Goal: Information Seeking & Learning: Learn about a topic

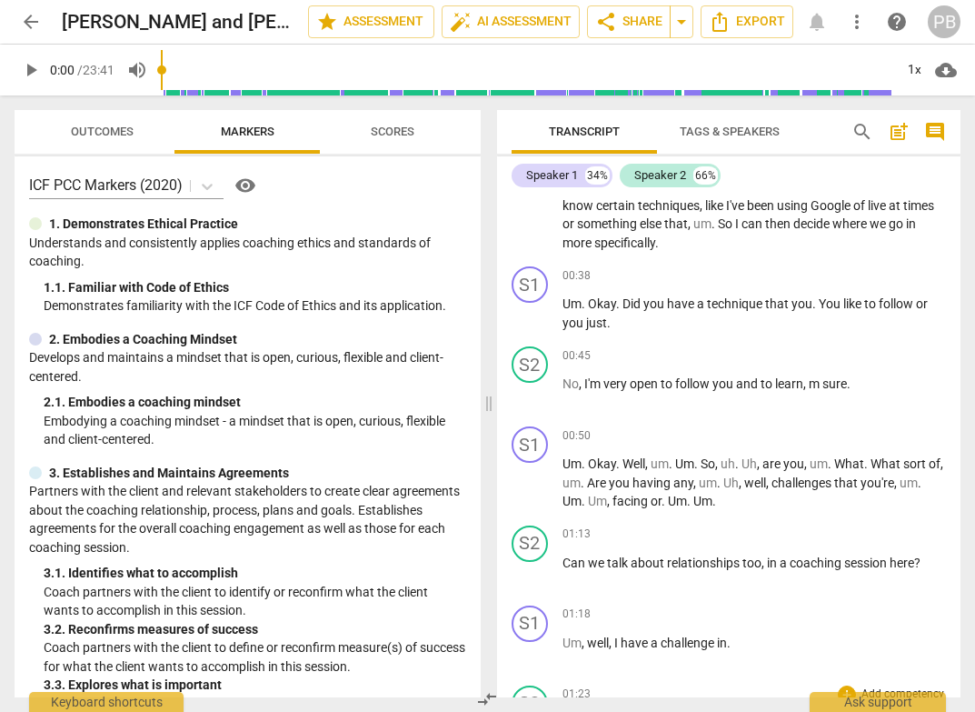
scroll to position [376, 0]
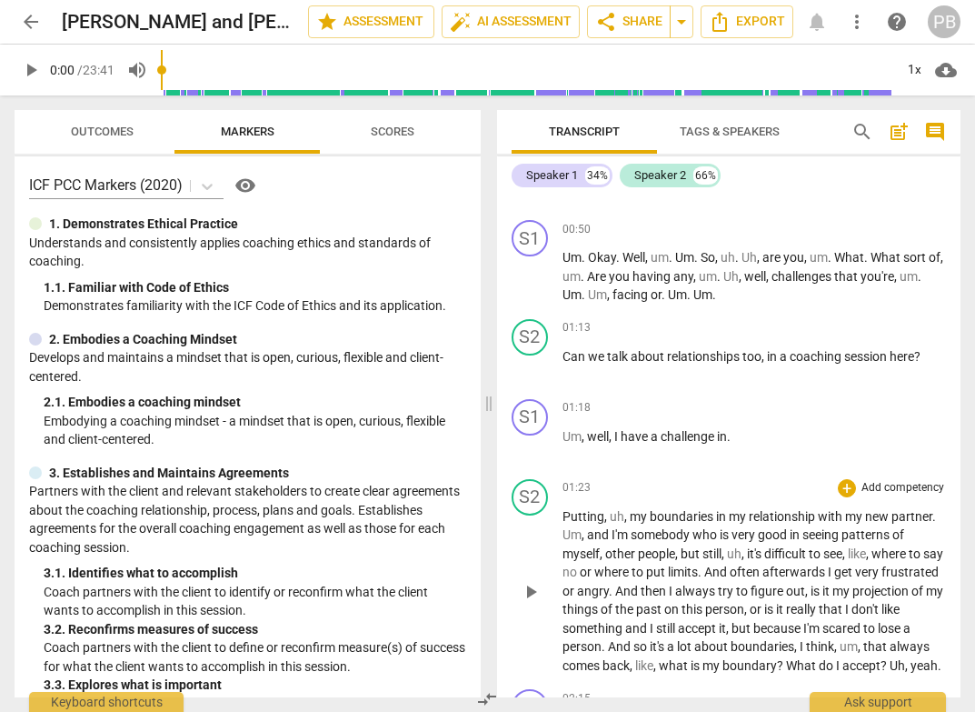
click at [878, 634] on span "to" at bounding box center [870, 628] width 15 height 15
click at [534, 369] on span "play_arrow" at bounding box center [531, 367] width 22 height 22
click at [529, 444] on span "pause" at bounding box center [531, 447] width 22 height 22
type input "83"
click at [586, 435] on span "," at bounding box center [584, 436] width 5 height 15
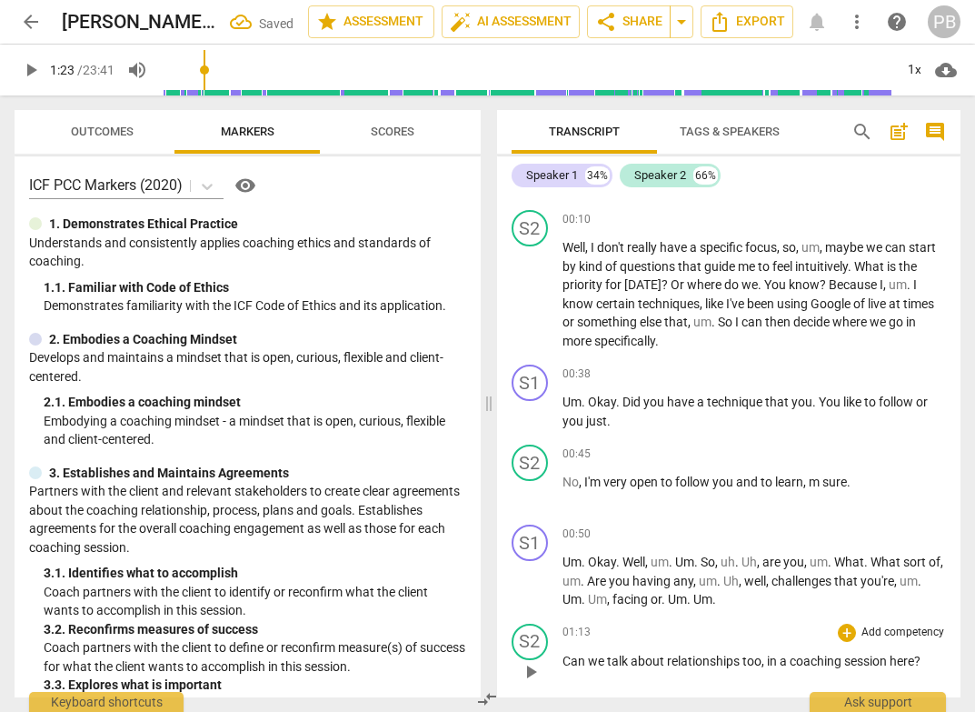
scroll to position [310, 0]
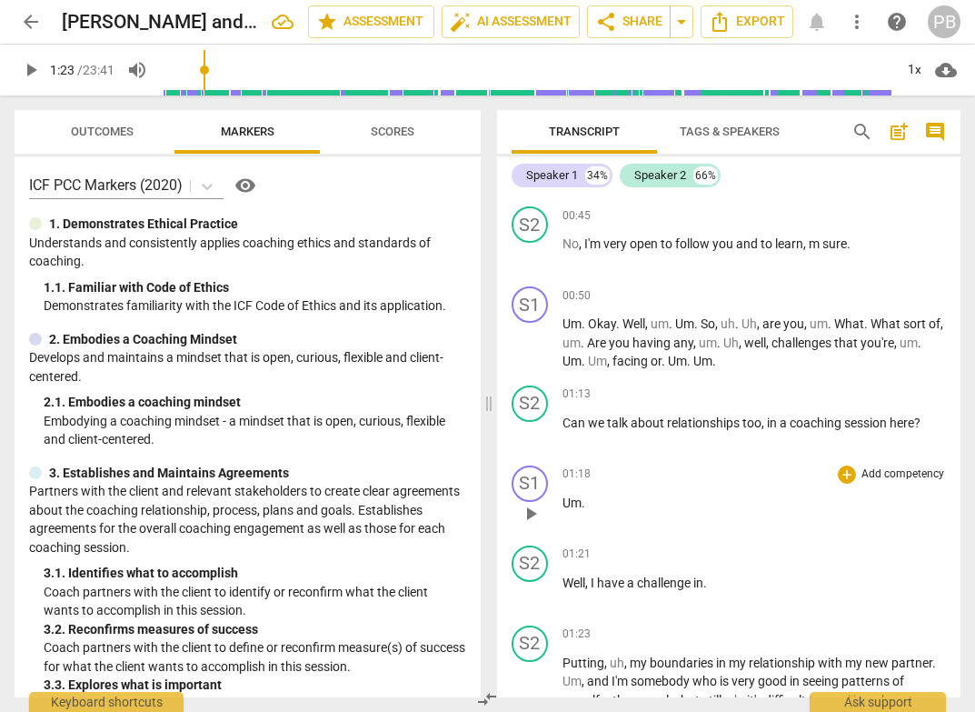
click at [595, 499] on p "Um ." at bounding box center [755, 503] width 384 height 19
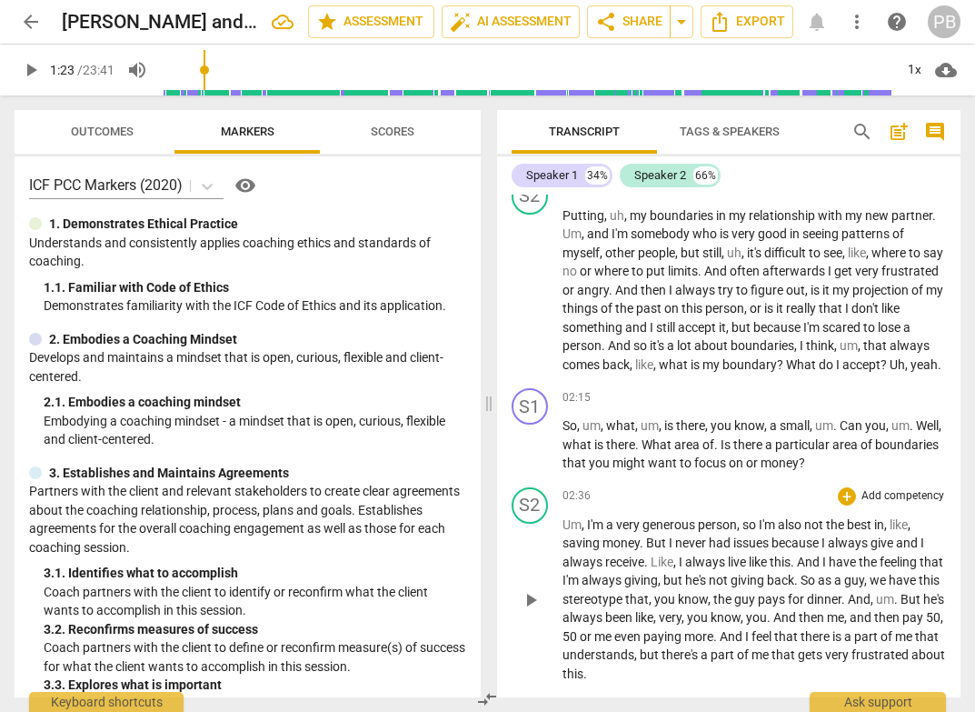
scroll to position [769, 0]
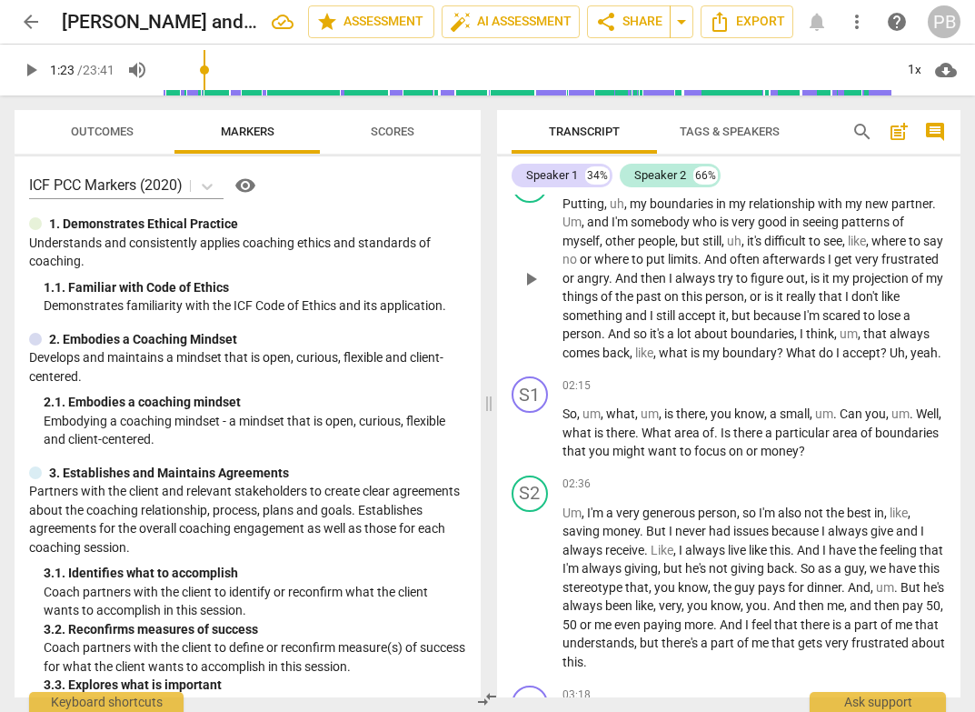
click at [890, 360] on span "Uh" at bounding box center [897, 352] width 15 height 15
click at [531, 287] on span "play_arrow" at bounding box center [531, 279] width 22 height 22
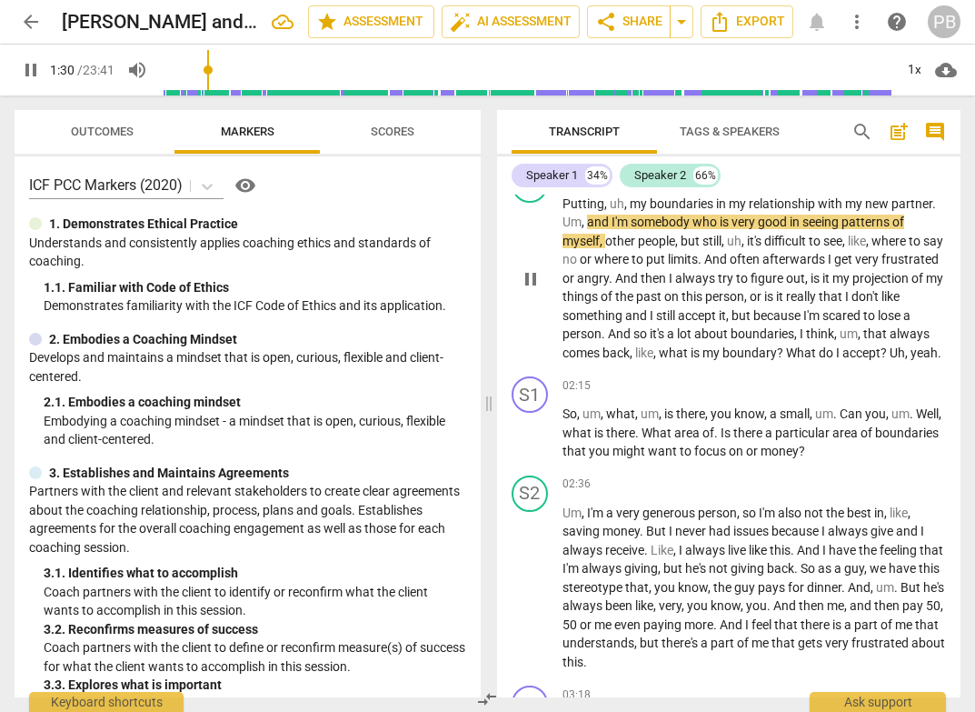
click at [523, 290] on span "pause" at bounding box center [531, 279] width 22 height 22
click at [890, 360] on span "Uh" at bounding box center [897, 352] width 15 height 15
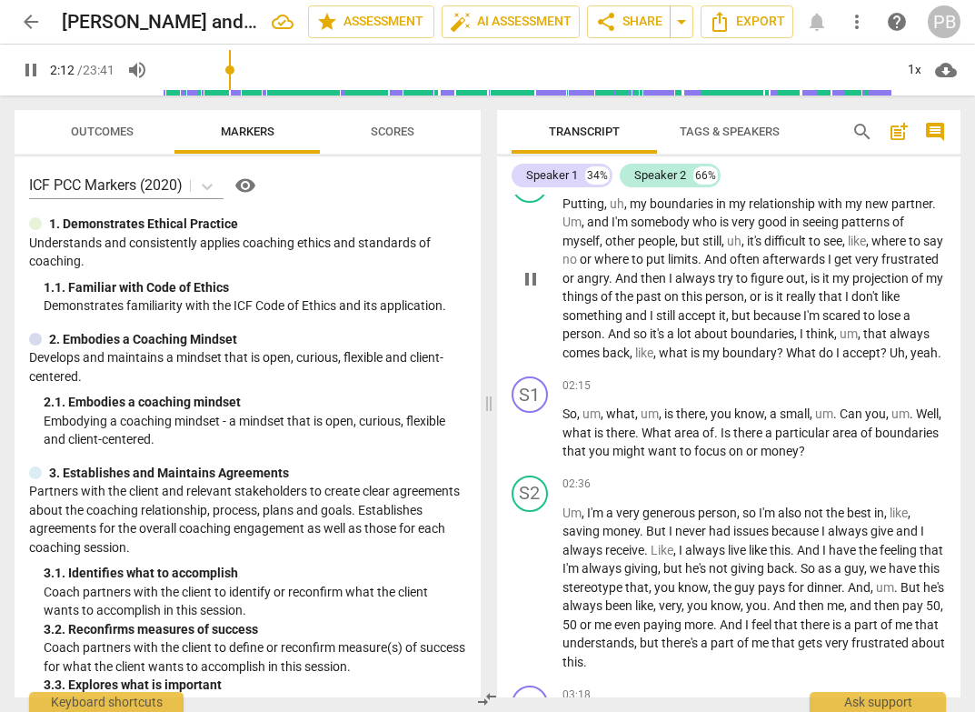
click at [819, 346] on span "What" at bounding box center [802, 352] width 33 height 15
click at [819, 351] on span "What" at bounding box center [802, 352] width 33 height 15
click at [526, 444] on span "pause" at bounding box center [531, 434] width 22 height 22
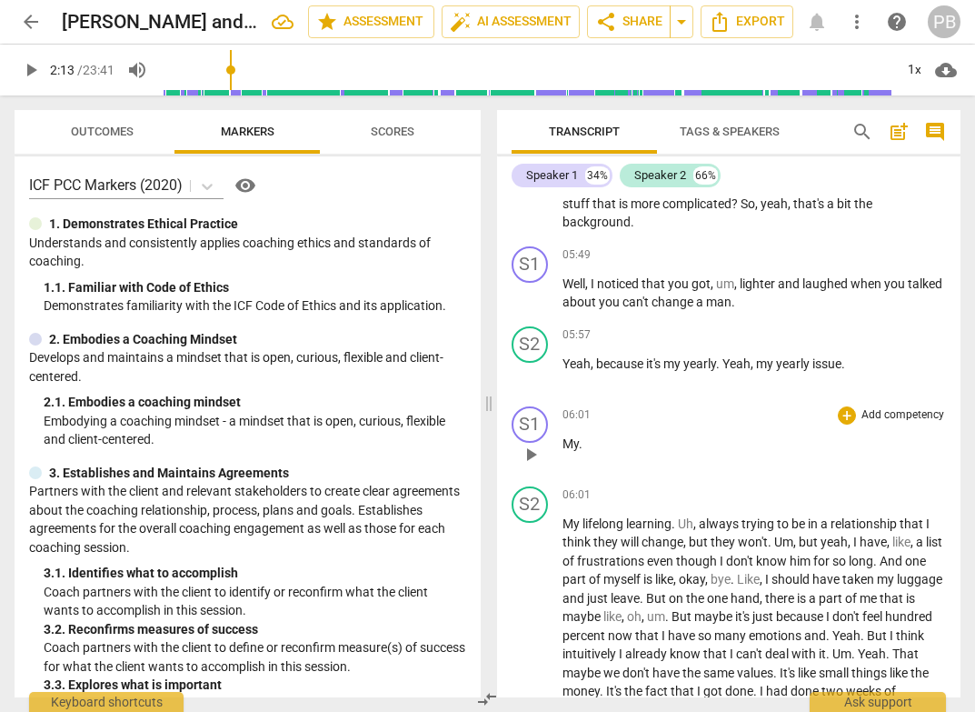
scroll to position [1931, 0]
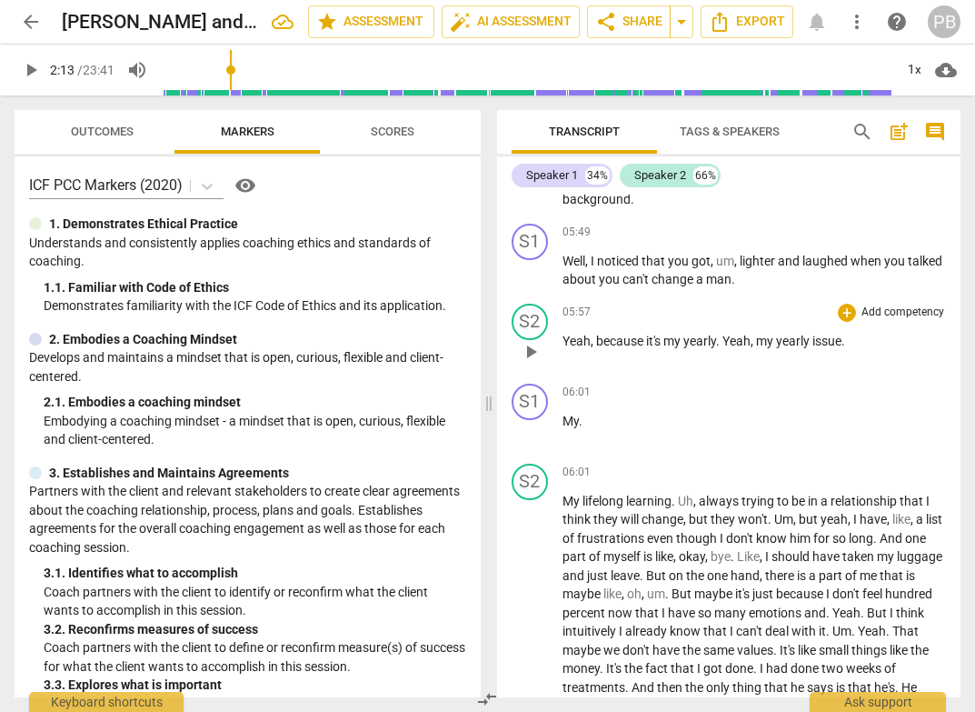
click at [535, 363] on span "play_arrow" at bounding box center [531, 352] width 22 height 22
click at [529, 363] on span "pause" at bounding box center [531, 352] width 22 height 22
click at [531, 363] on span "play_arrow" at bounding box center [531, 352] width 22 height 22
click at [528, 363] on span "pause" at bounding box center [531, 352] width 22 height 22
click at [567, 348] on span "Yeah" at bounding box center [577, 341] width 28 height 15
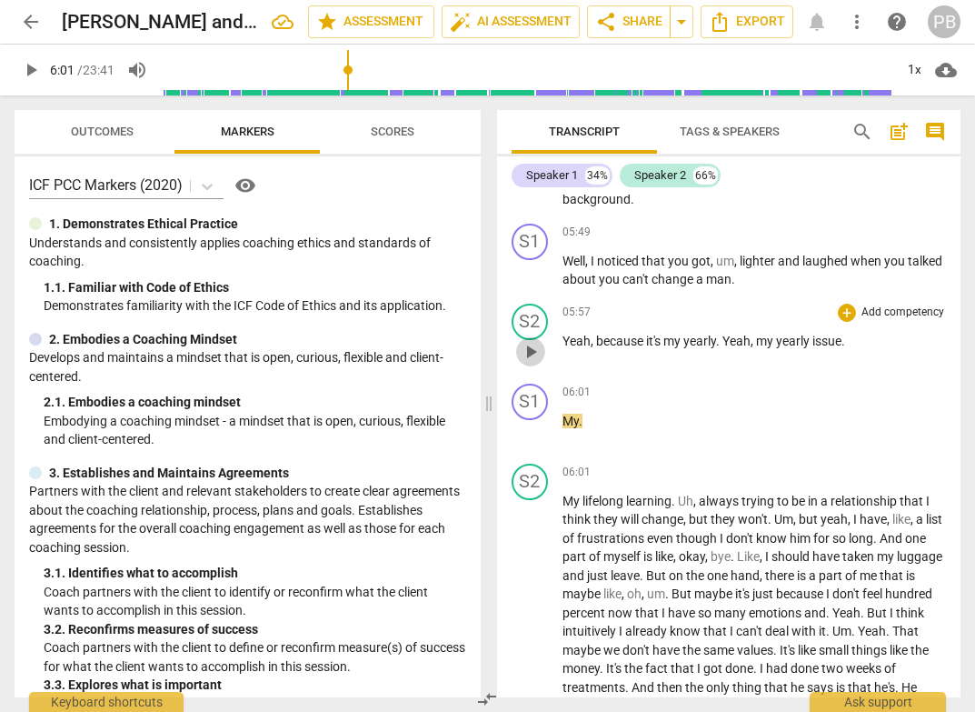
click at [532, 363] on span "play_arrow" at bounding box center [531, 352] width 22 height 22
click at [527, 363] on span "pause" at bounding box center [531, 352] width 22 height 22
type input "359"
click at [596, 348] on span "because" at bounding box center [621, 341] width 50 height 15
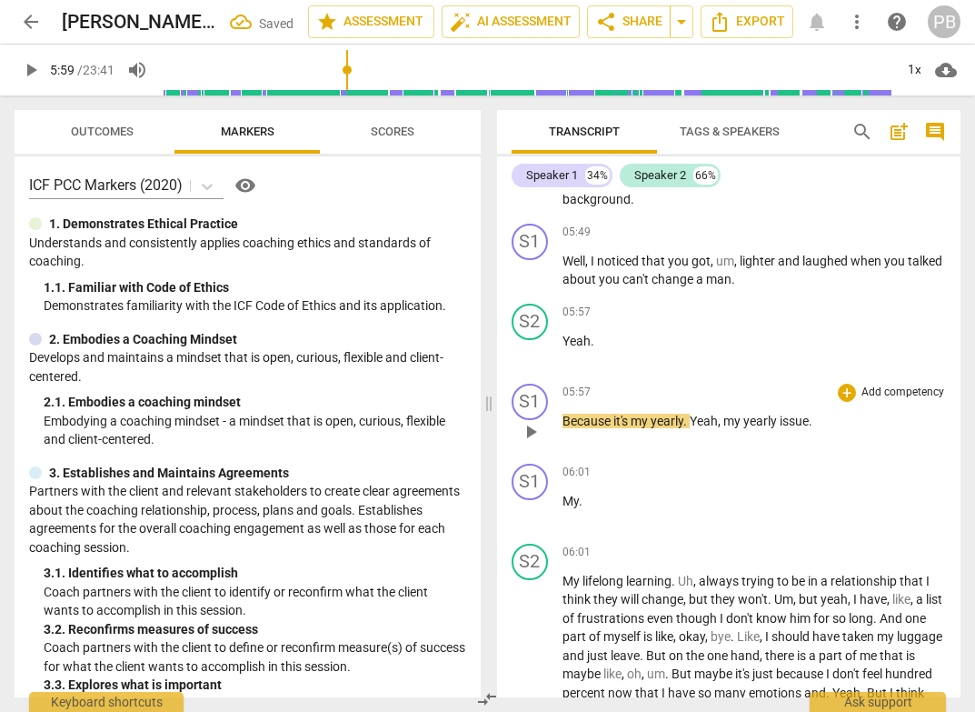
click at [564, 428] on span "Because" at bounding box center [588, 421] width 51 height 15
click at [680, 428] on span "Do you want to talke a little more. Because" at bounding box center [683, 421] width 241 height 15
click at [814, 428] on span "Do you want to talk about that a little more? Because" at bounding box center [713, 421] width 300 height 15
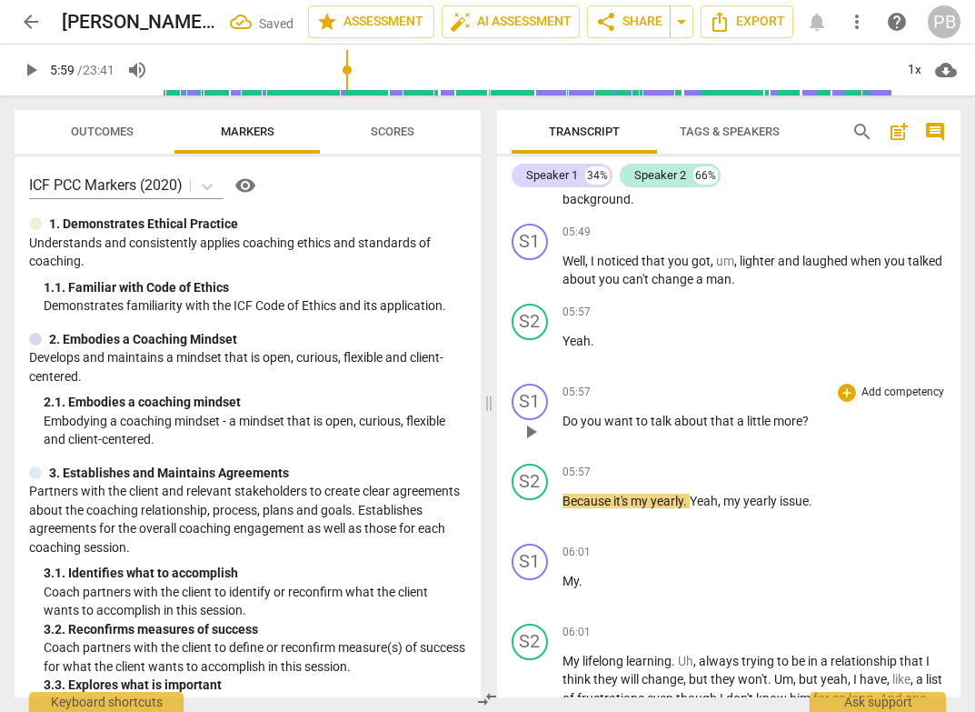
click at [578, 429] on p "Do you want to talk about that a little more ?" at bounding box center [755, 421] width 384 height 19
click at [532, 443] on span "play_arrow" at bounding box center [531, 432] width 22 height 22
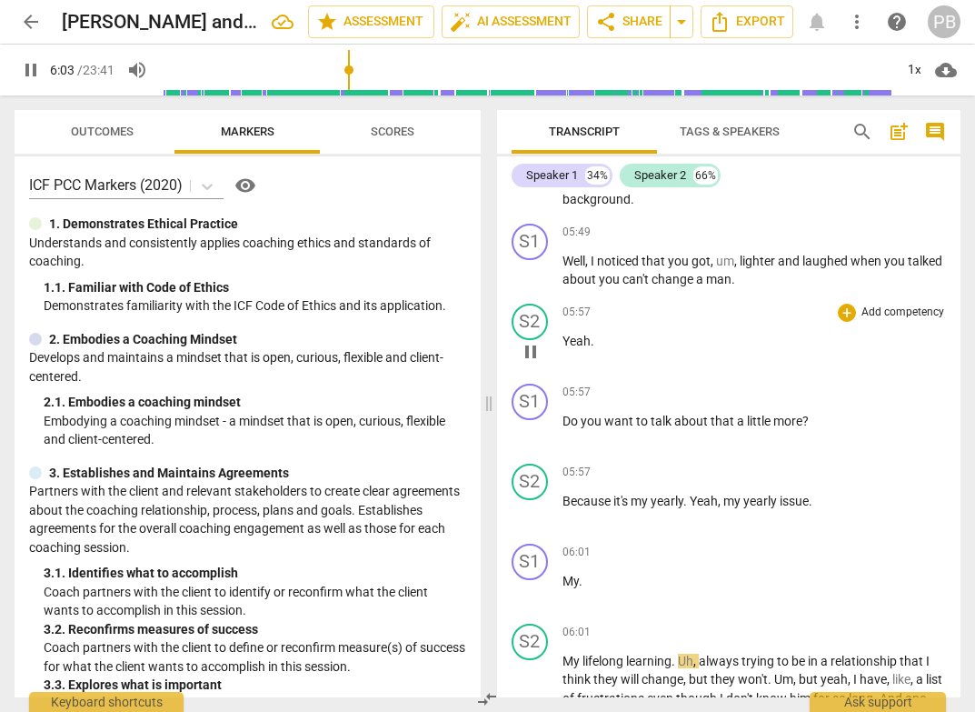
click at [589, 348] on span "Yeah" at bounding box center [577, 341] width 28 height 15
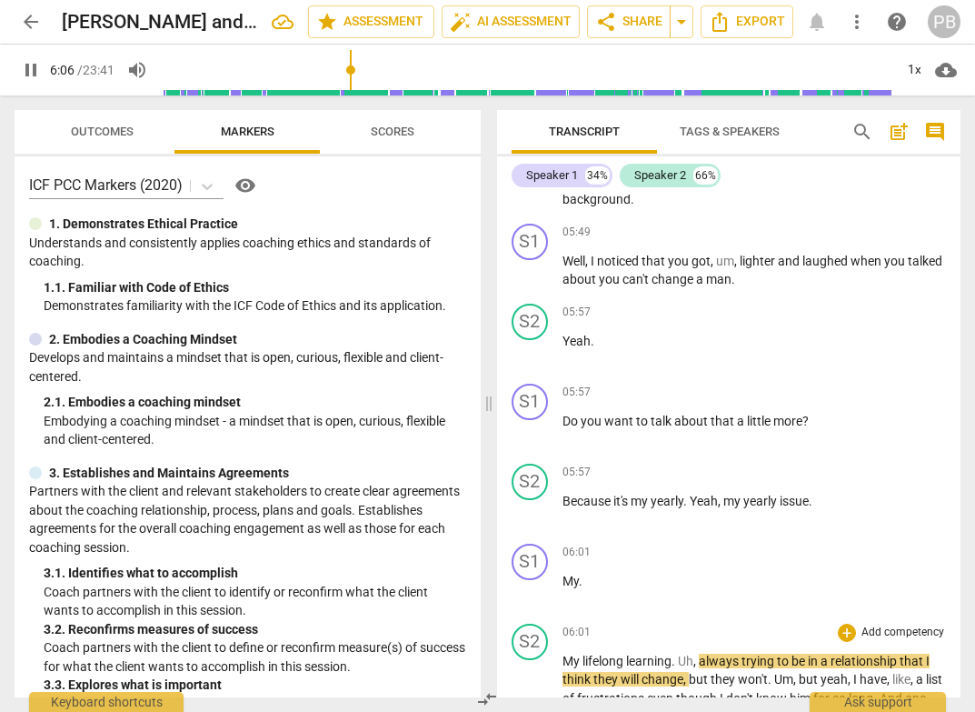
scroll to position [1981, 0]
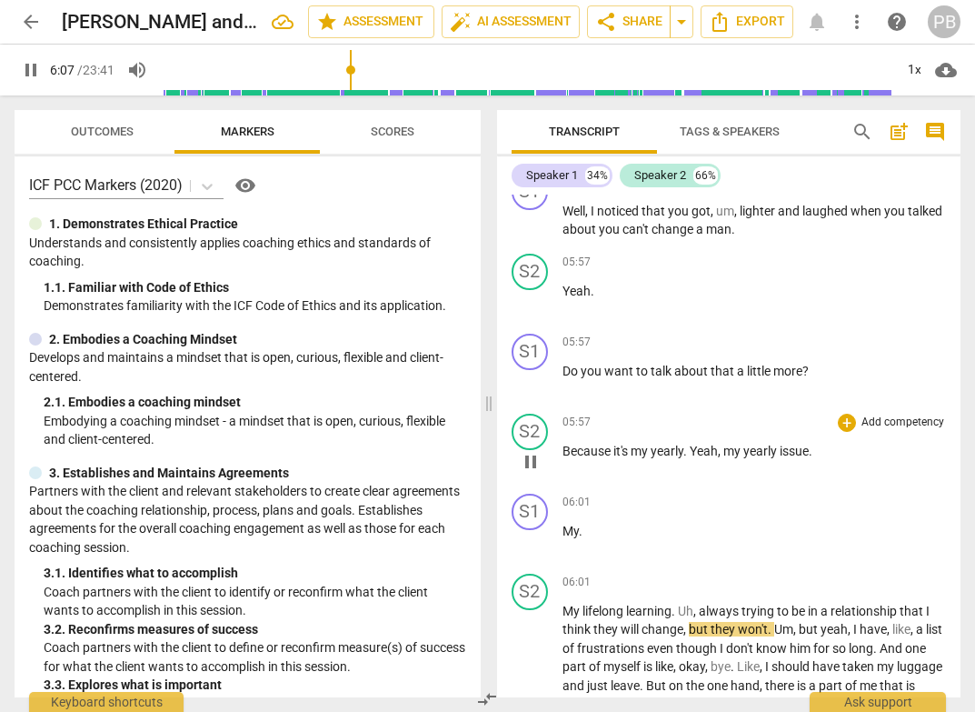
click at [774, 458] on span "yearly" at bounding box center [761, 451] width 36 height 15
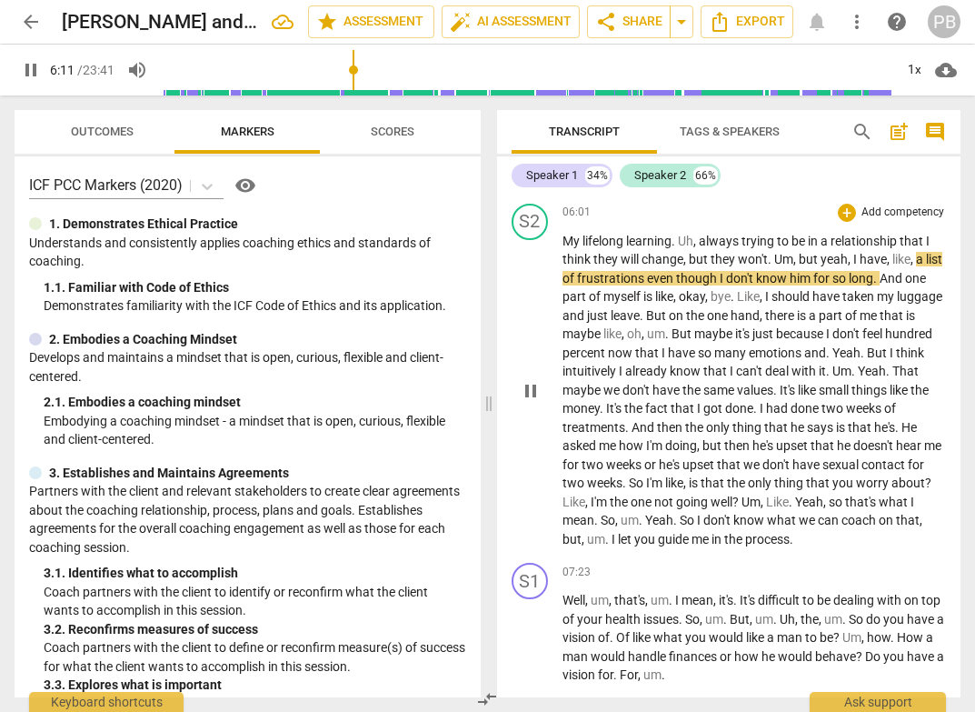
scroll to position [2363, 0]
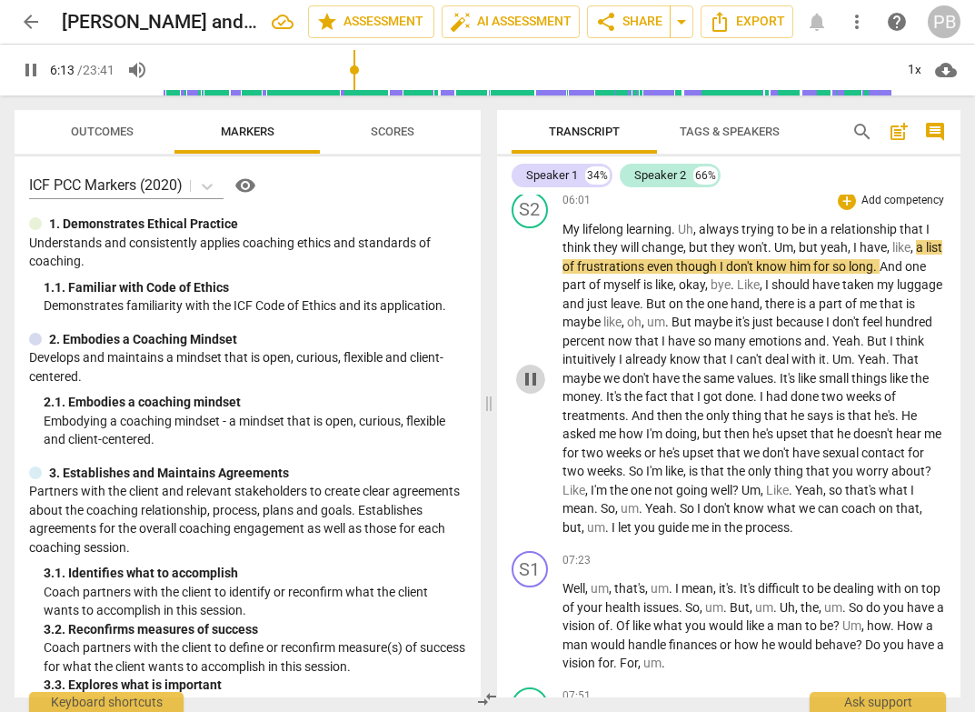
click at [530, 390] on span "pause" at bounding box center [531, 379] width 22 height 22
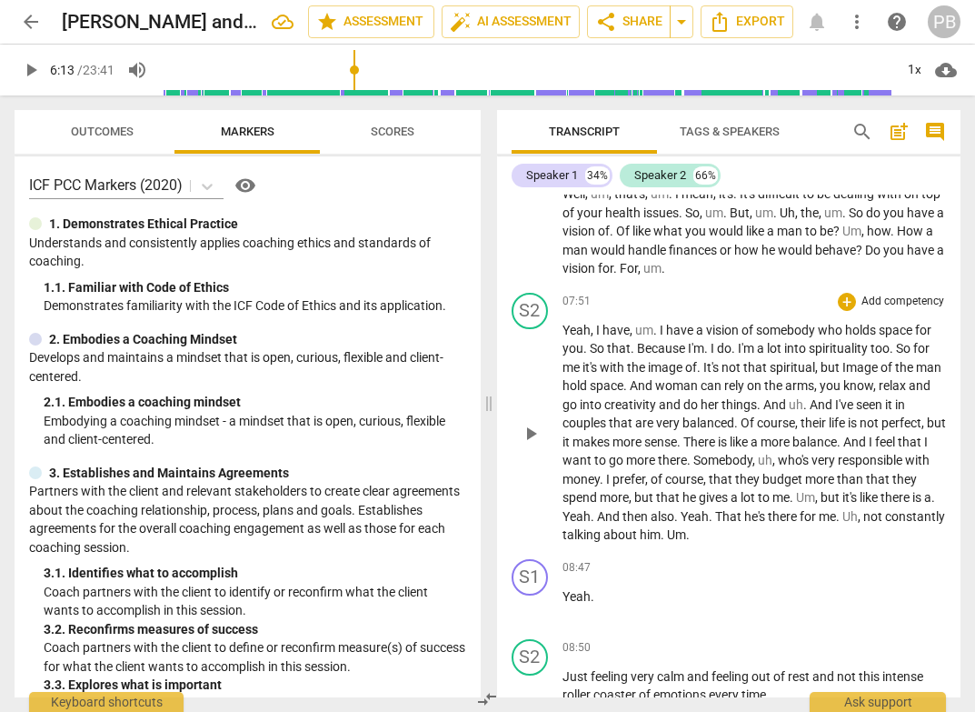
scroll to position [2964, 0]
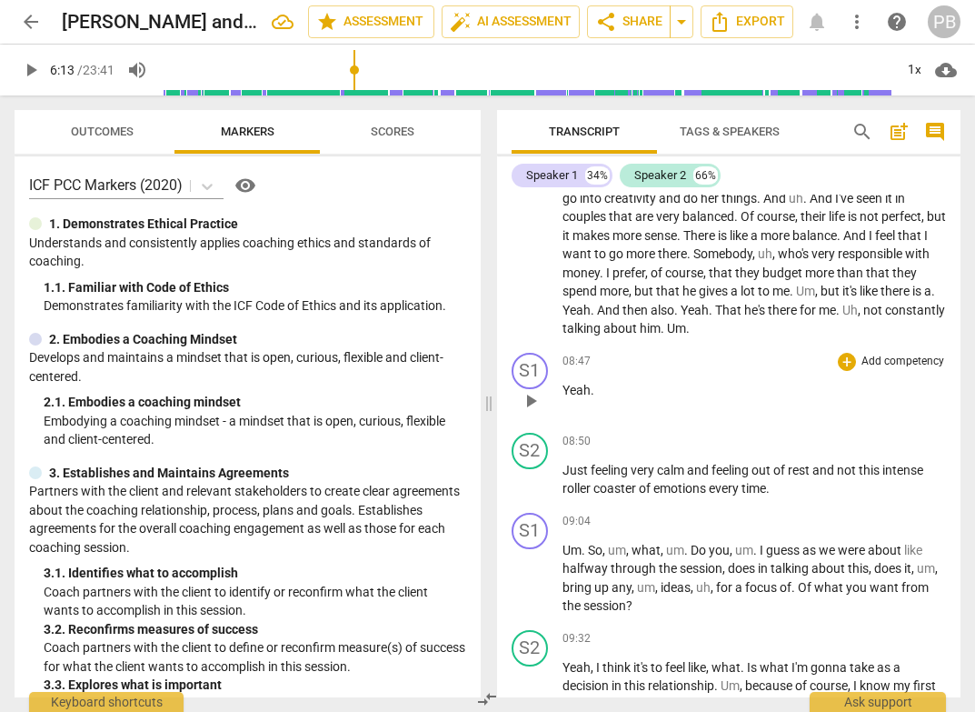
click at [527, 412] on span "play_arrow" at bounding box center [531, 401] width 22 height 22
click at [640, 335] on span "about" at bounding box center [621, 328] width 36 height 15
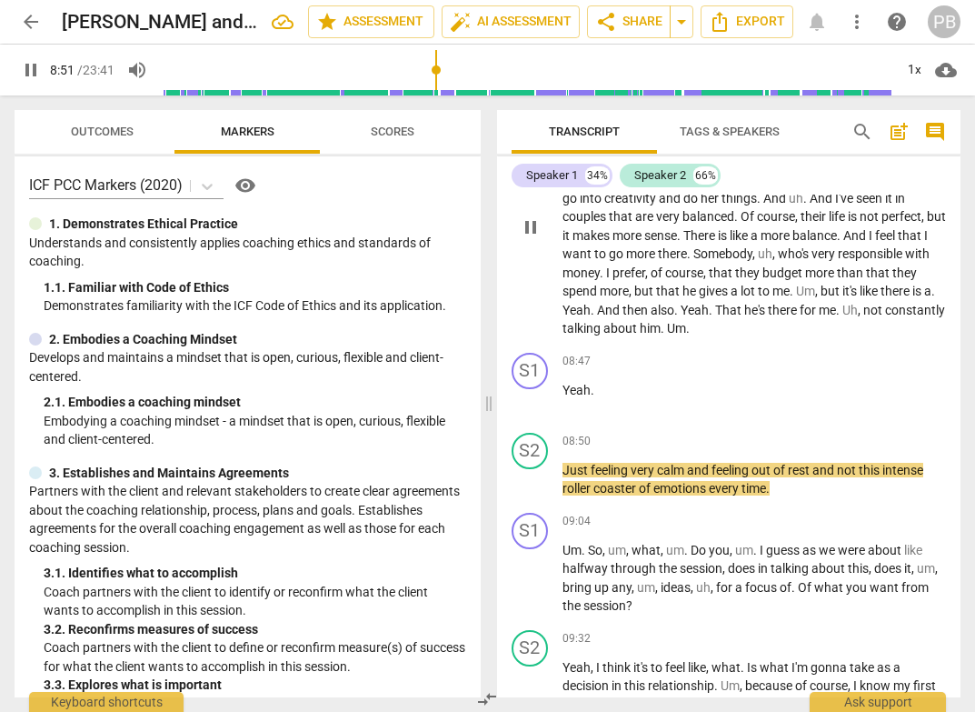
click at [603, 335] on span "talking" at bounding box center [583, 328] width 41 height 15
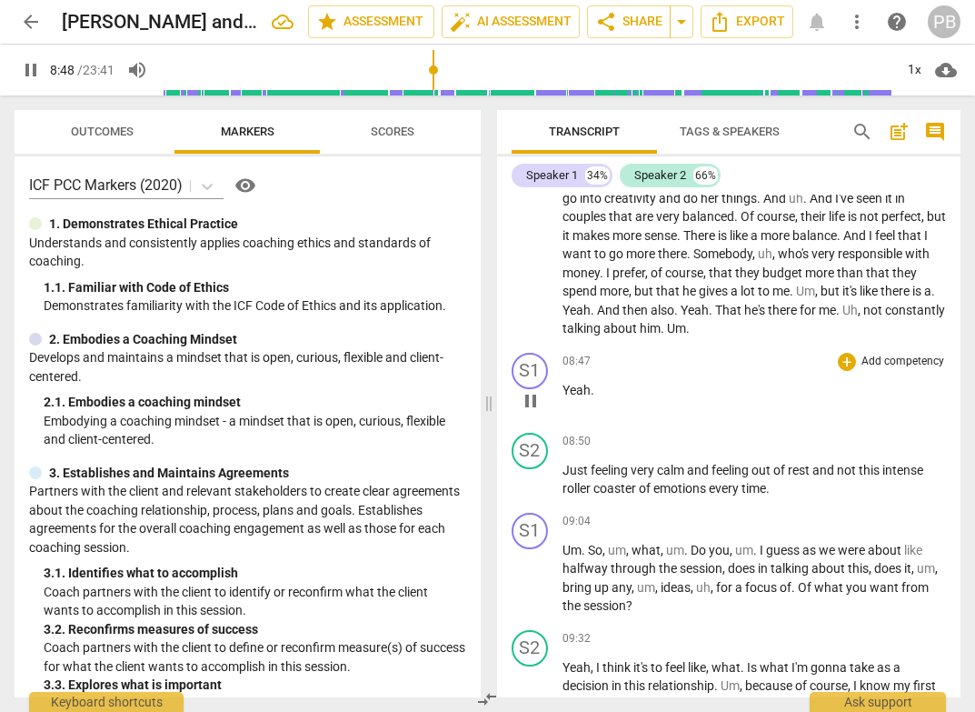
click at [529, 412] on span "pause" at bounding box center [531, 401] width 22 height 22
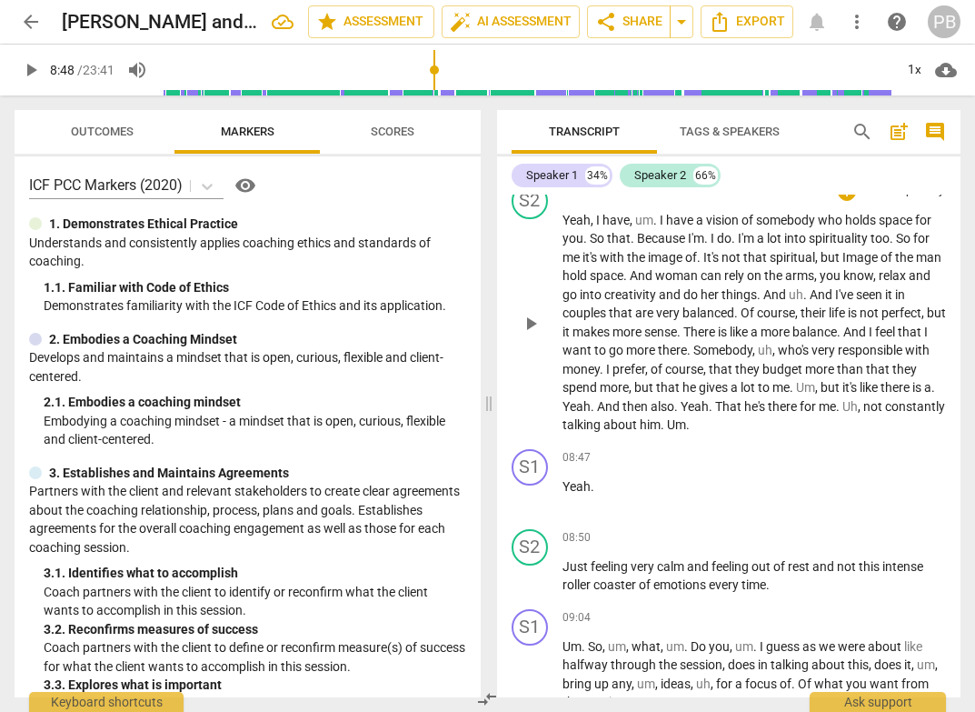
scroll to position [2856, 0]
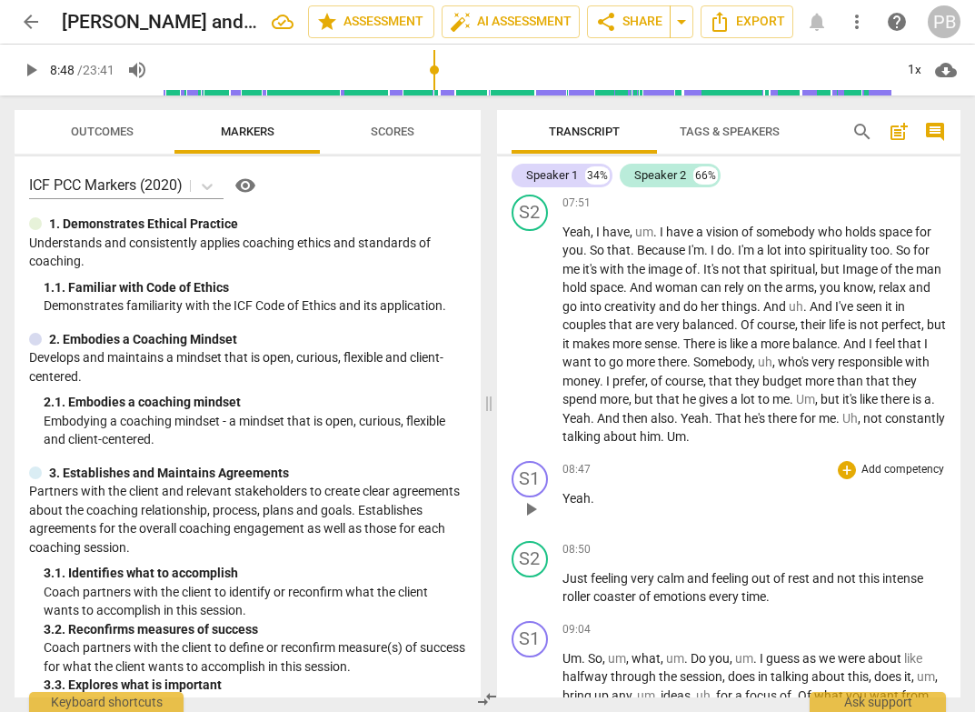
click at [565, 505] on span "Yeah" at bounding box center [577, 498] width 28 height 15
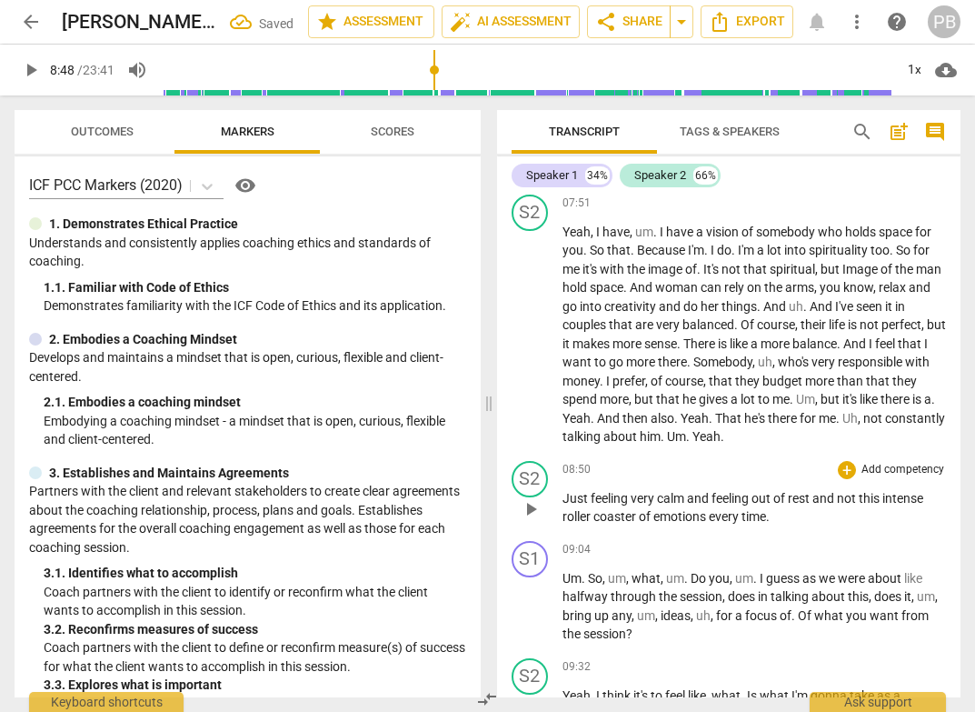
click at [653, 523] on span "of" at bounding box center [646, 516] width 15 height 15
click at [536, 520] on span "play_arrow" at bounding box center [531, 509] width 22 height 22
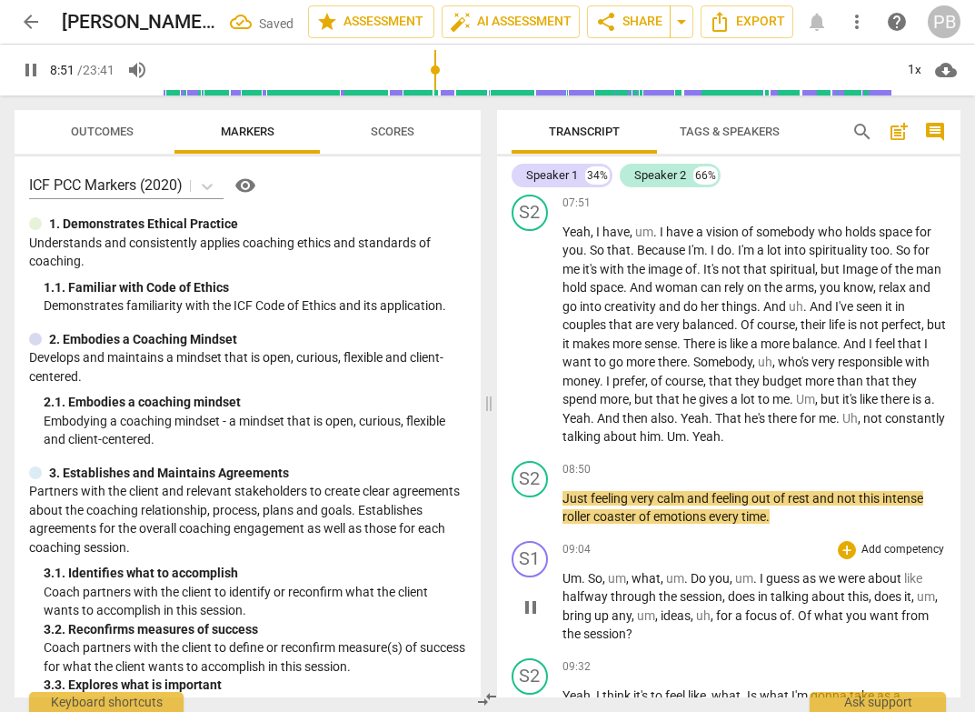
scroll to position [2996, 0]
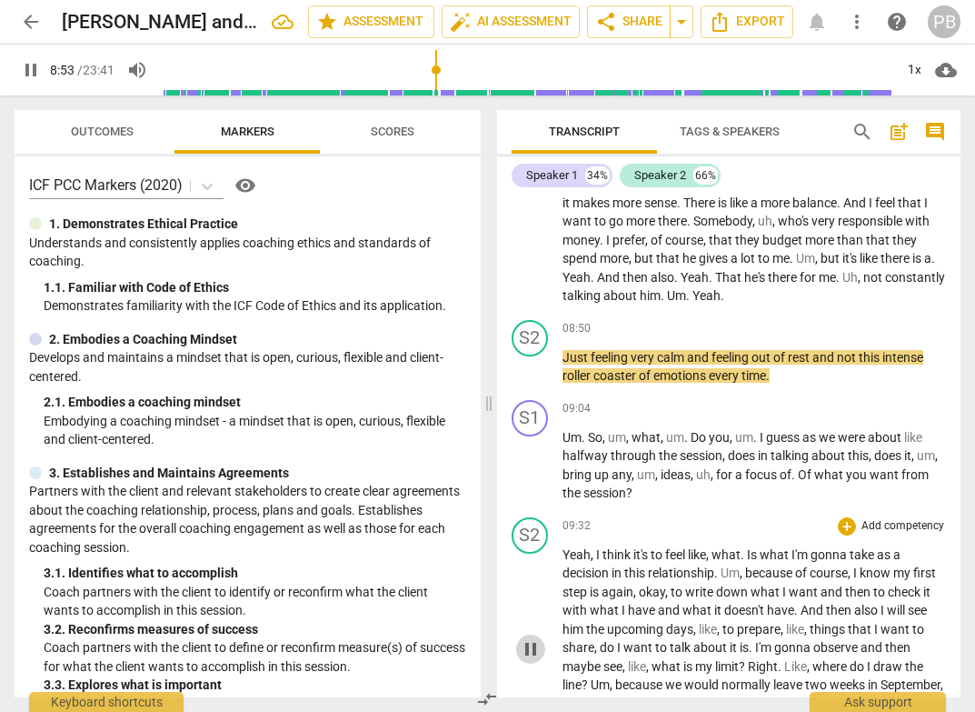
click at [531, 660] on span "pause" at bounding box center [531, 649] width 22 height 22
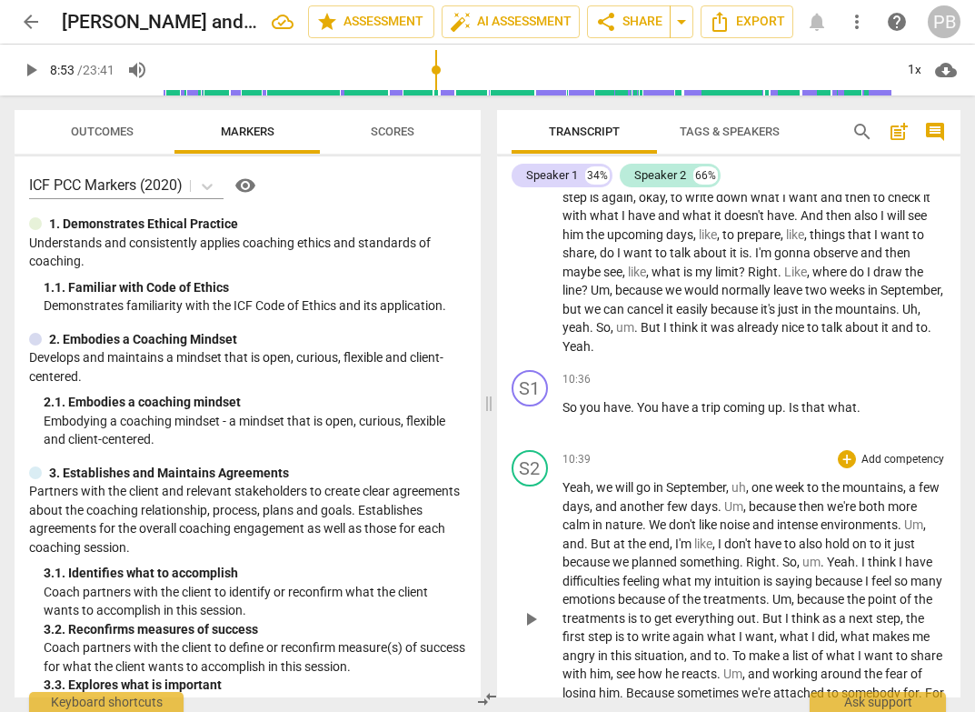
scroll to position [3449, 0]
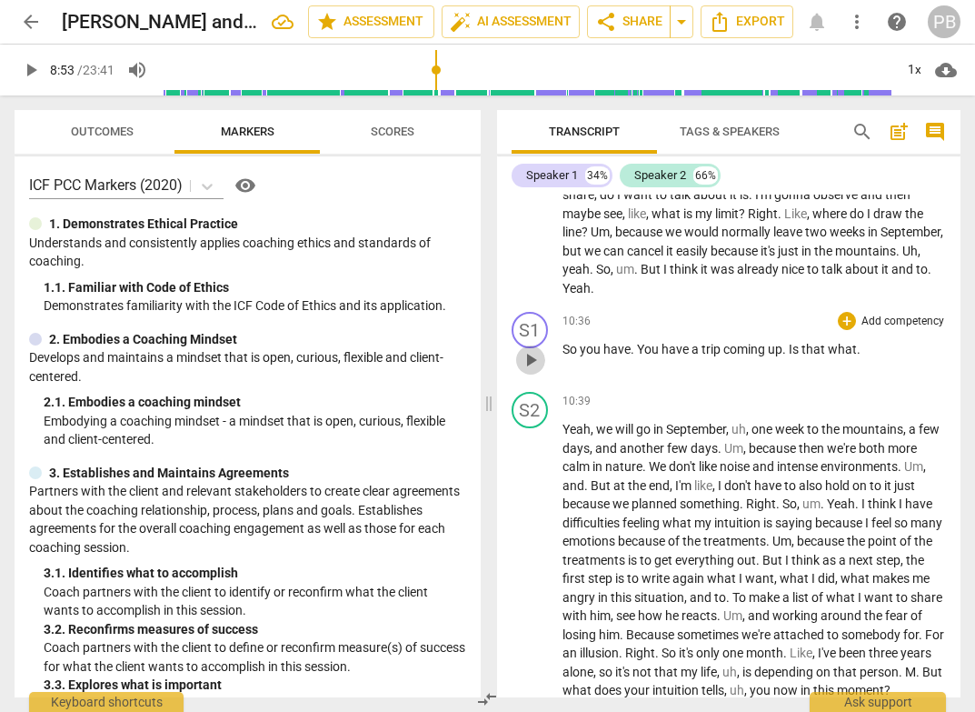
click at [528, 371] on span "play_arrow" at bounding box center [531, 360] width 22 height 22
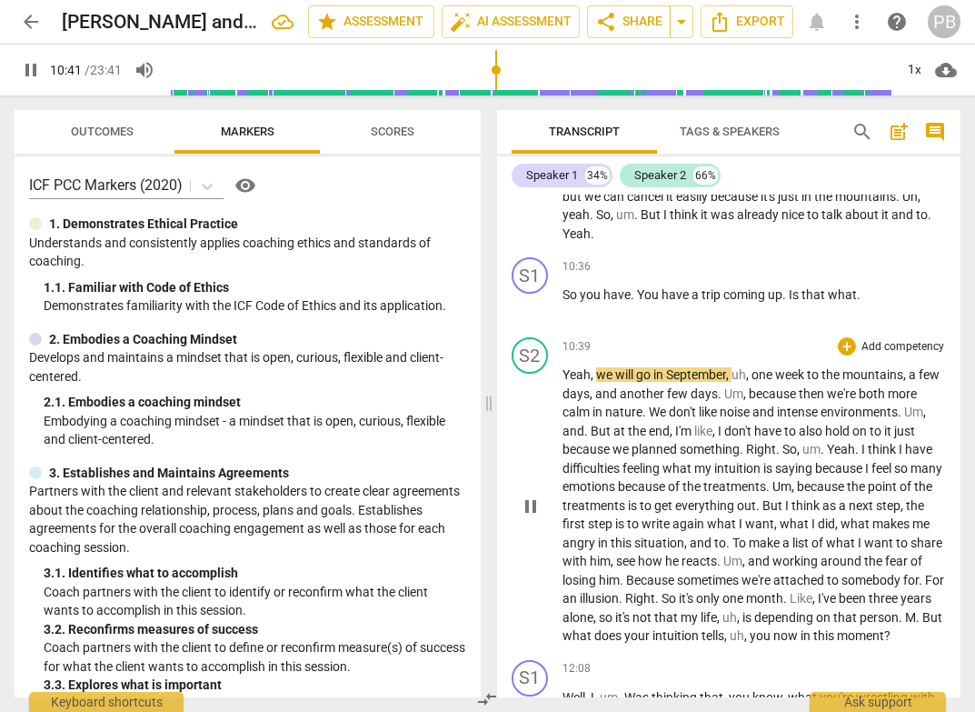
scroll to position [3553, 0]
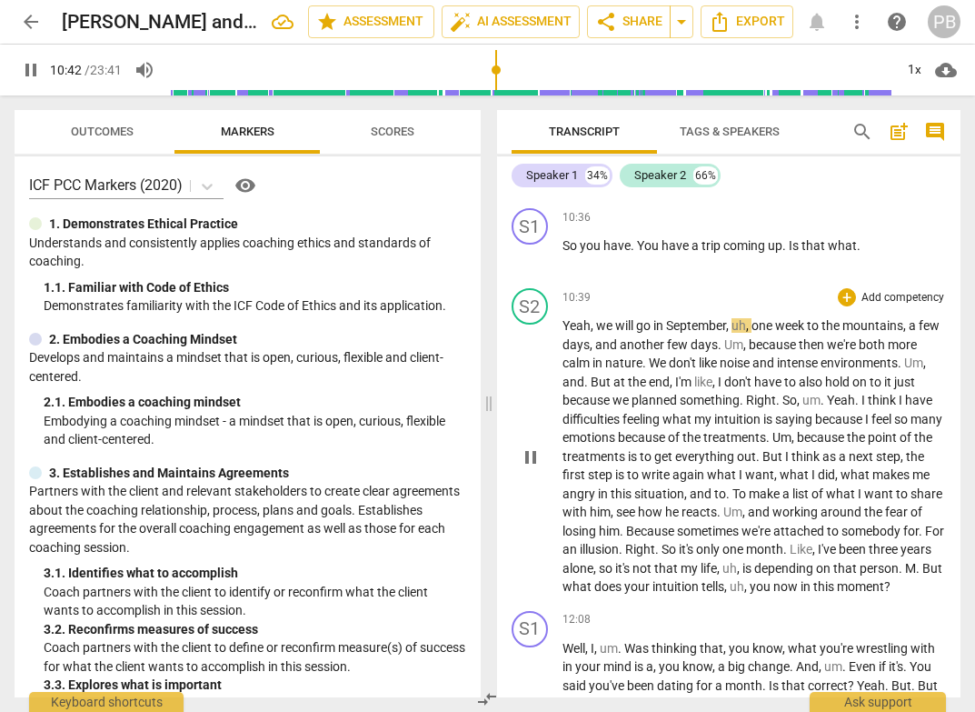
click at [537, 468] on span "pause" at bounding box center [531, 457] width 22 height 22
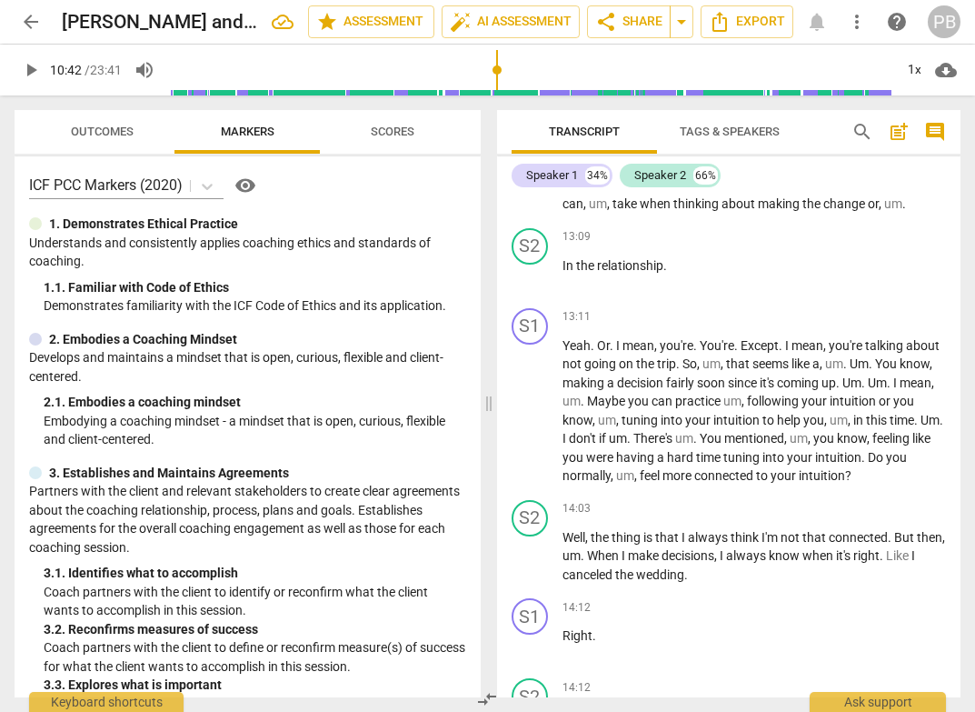
scroll to position [3925, 0]
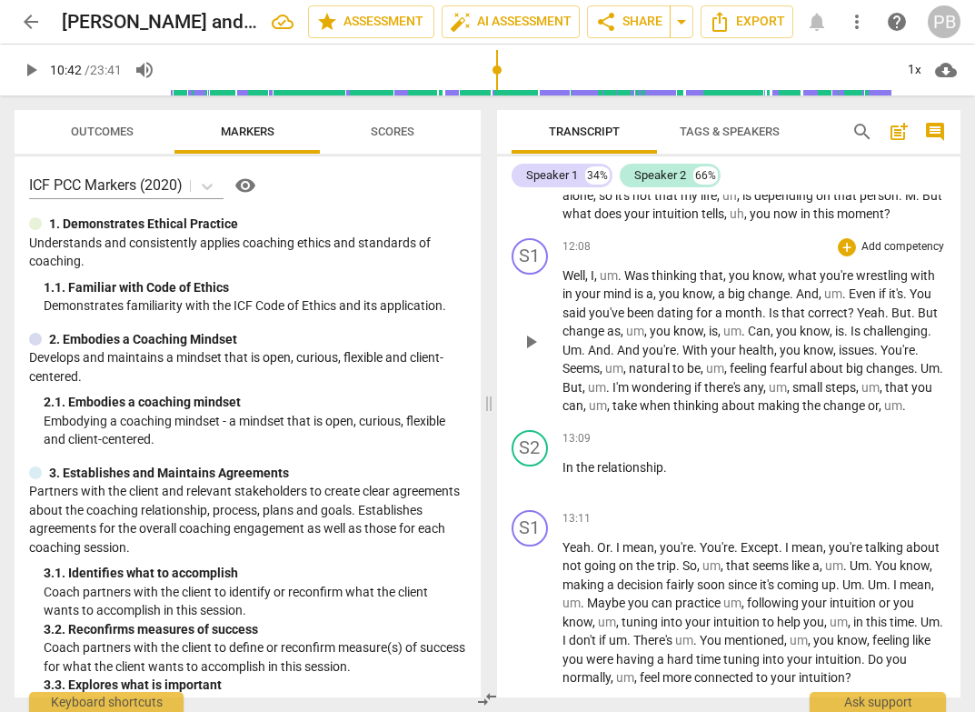
click at [829, 415] on p "Well , I , um . Was thinking that , you know , what you're wrestling with in yo…" at bounding box center [755, 340] width 384 height 149
click at [536, 353] on span "play_arrow" at bounding box center [531, 342] width 22 height 22
click at [851, 413] on span "change" at bounding box center [845, 405] width 45 height 15
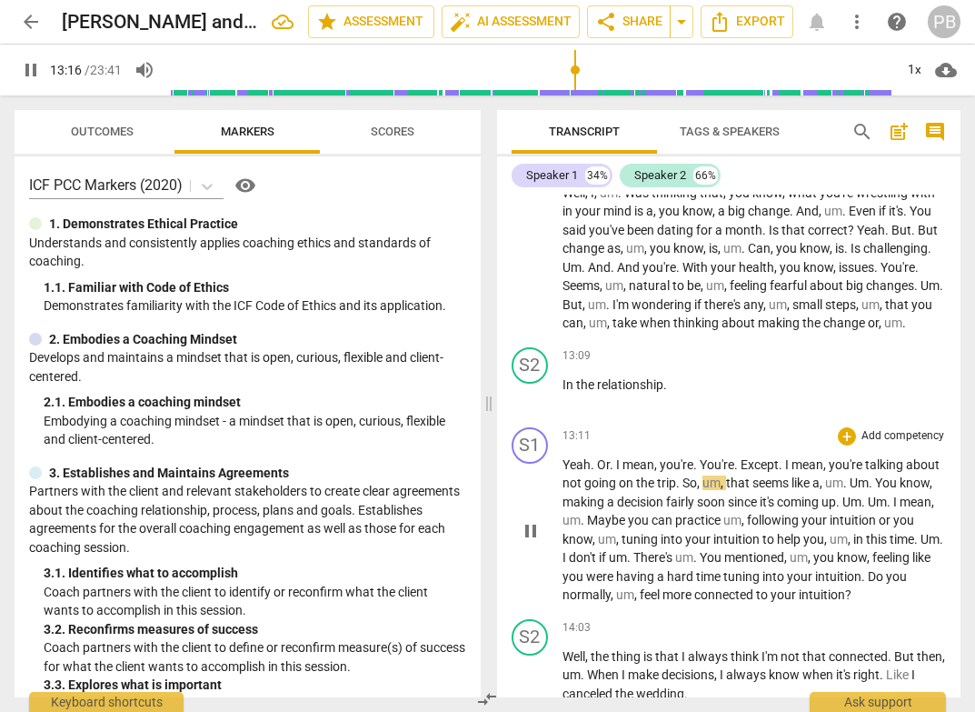
scroll to position [4053, 0]
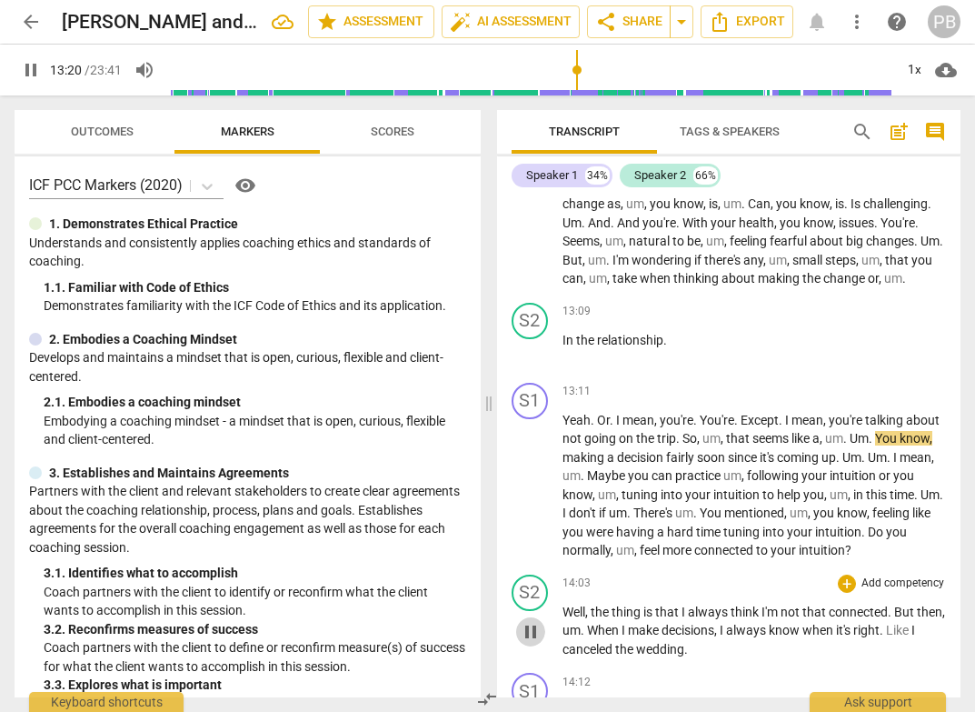
click at [533, 643] on span "pause" at bounding box center [531, 632] width 22 height 22
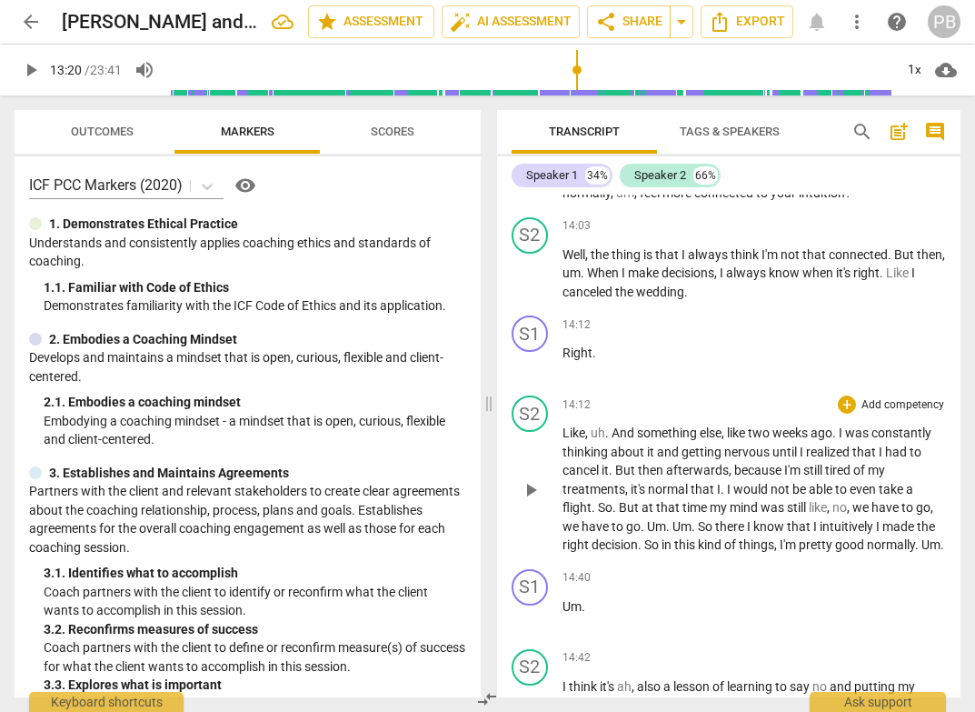
scroll to position [4451, 0]
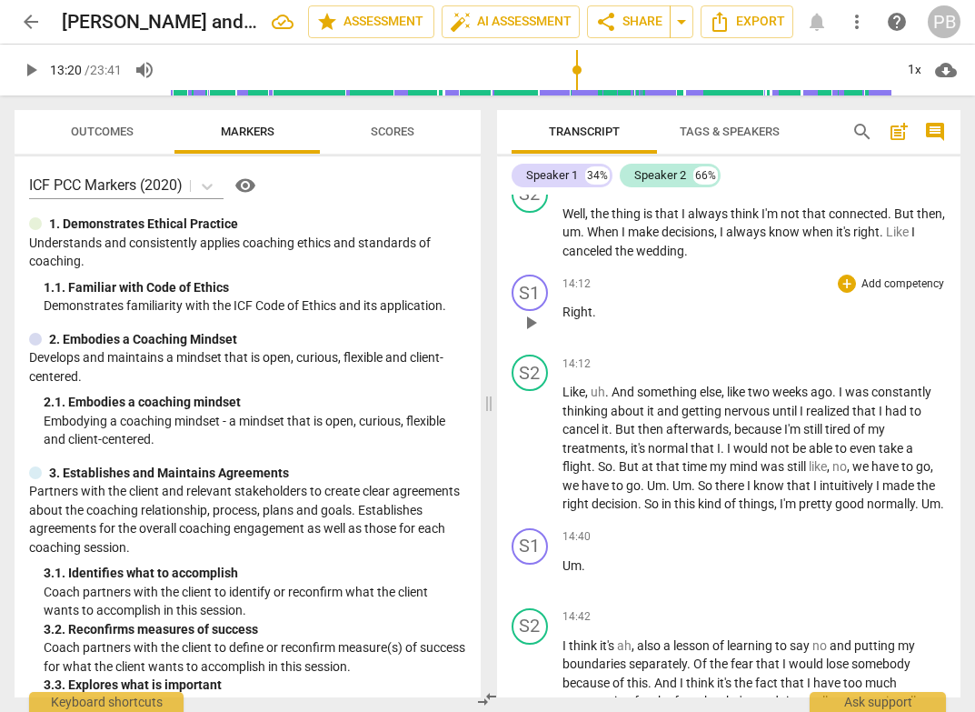
click at [567, 319] on span "Right" at bounding box center [578, 311] width 30 height 15
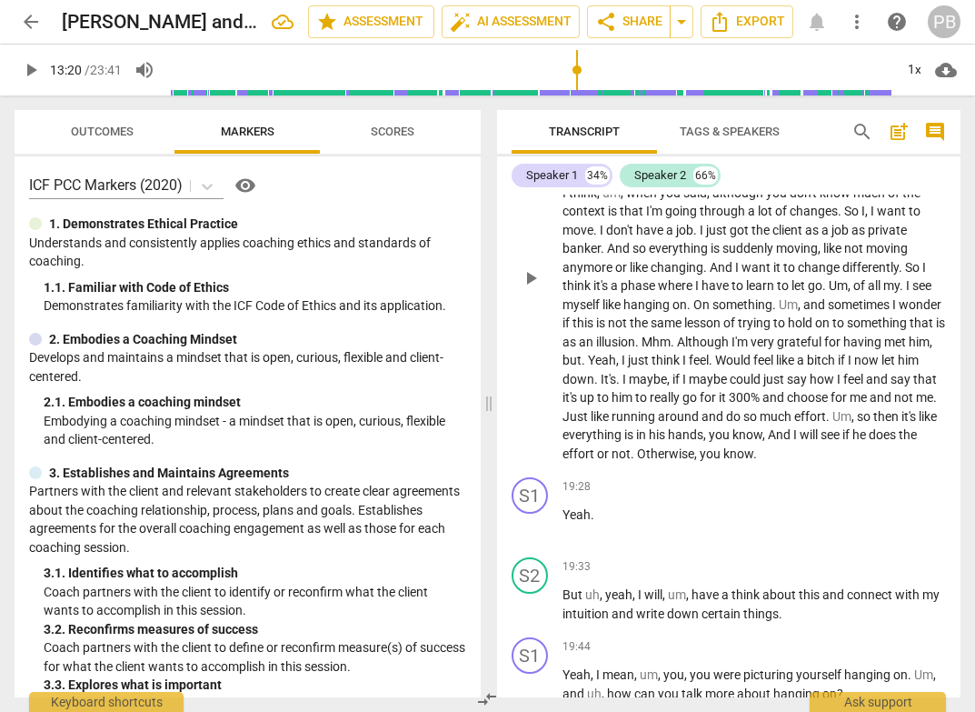
scroll to position [6385, 0]
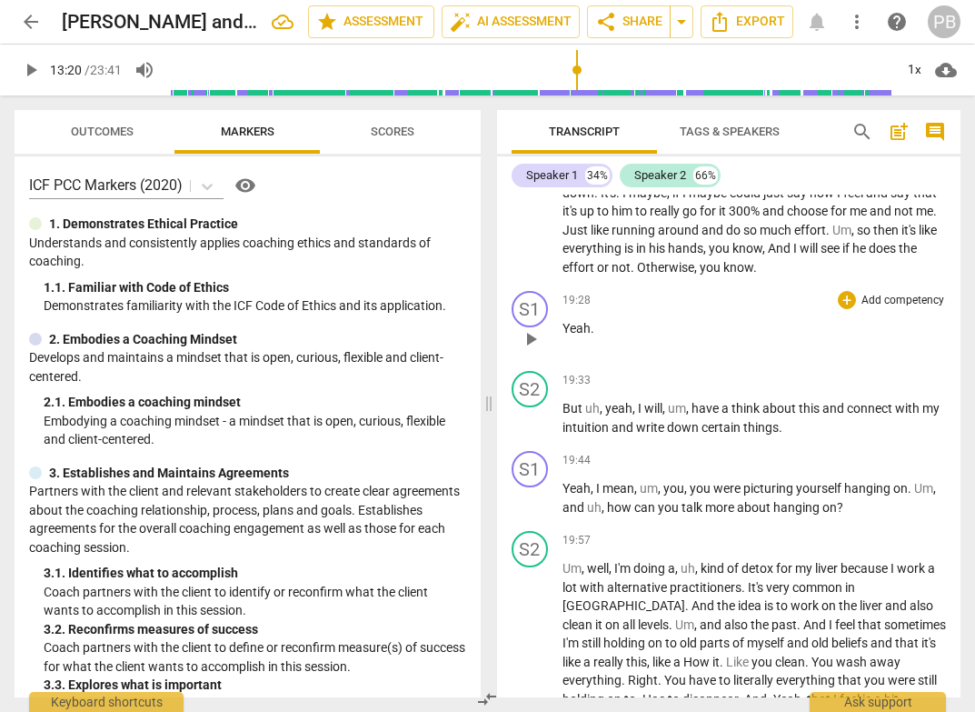
click at [531, 350] on span "play_arrow" at bounding box center [531, 339] width 22 height 22
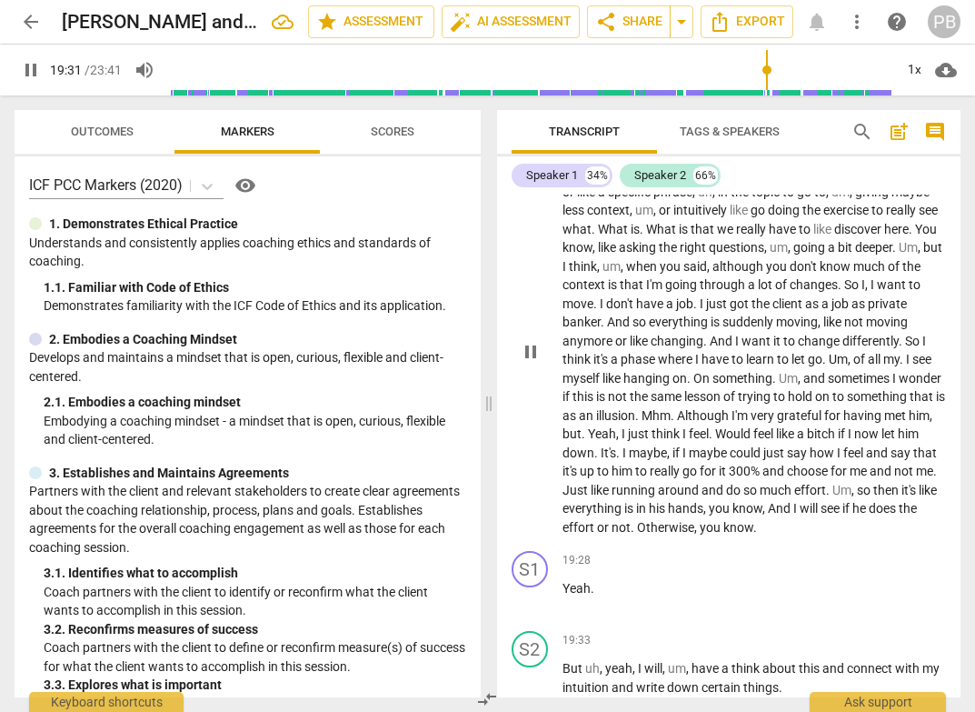
scroll to position [6263, 0]
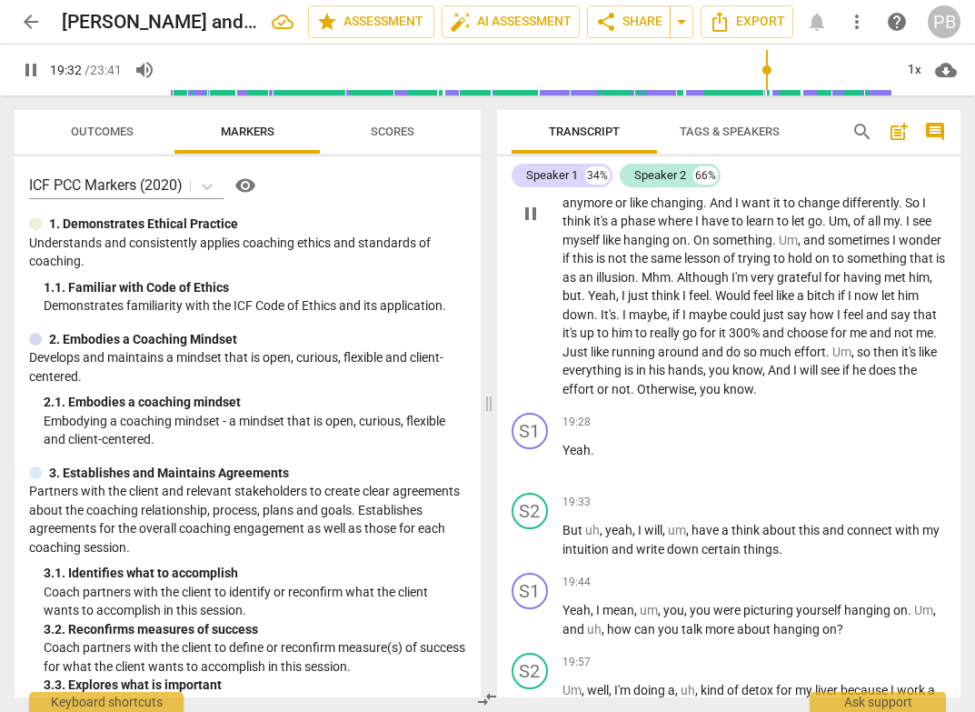
click at [869, 377] on span "does" at bounding box center [884, 370] width 30 height 15
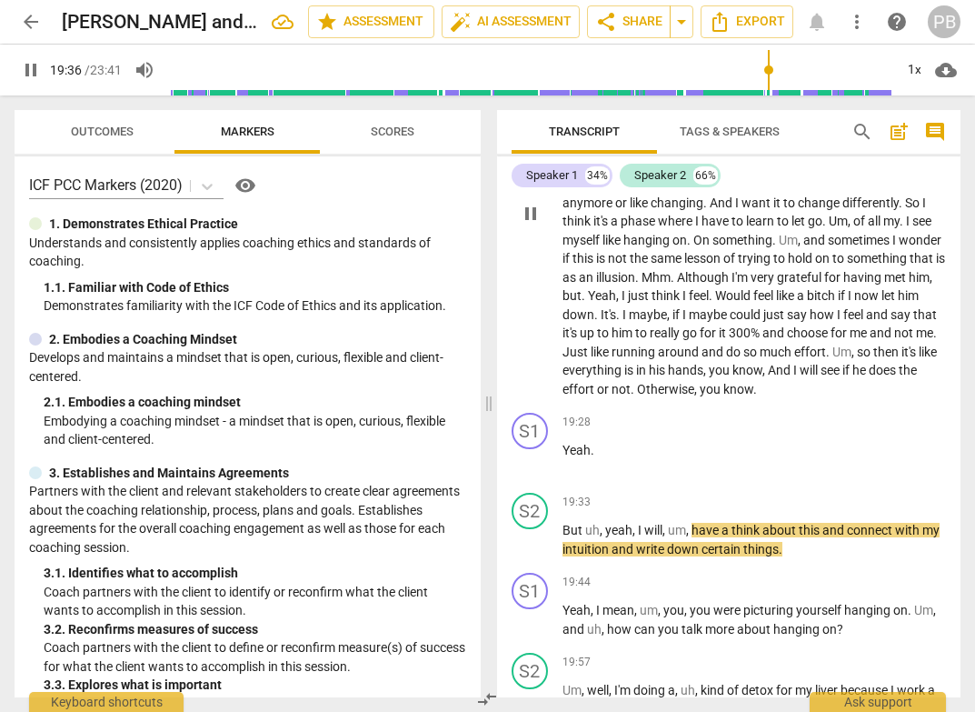
click at [723, 396] on span "know" at bounding box center [738, 389] width 30 height 15
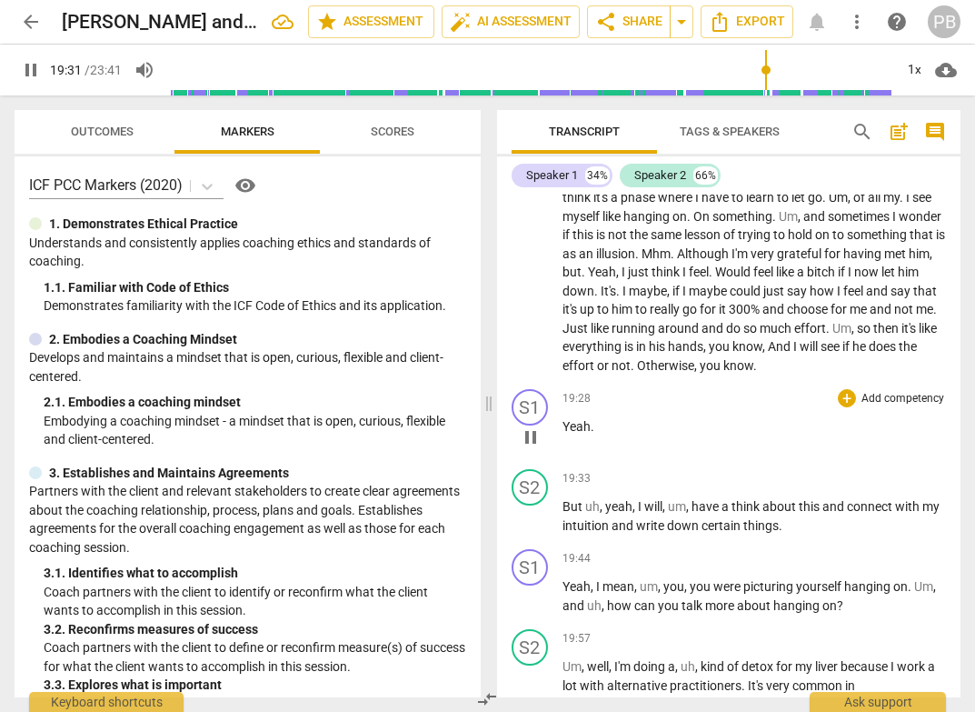
scroll to position [6322, 0]
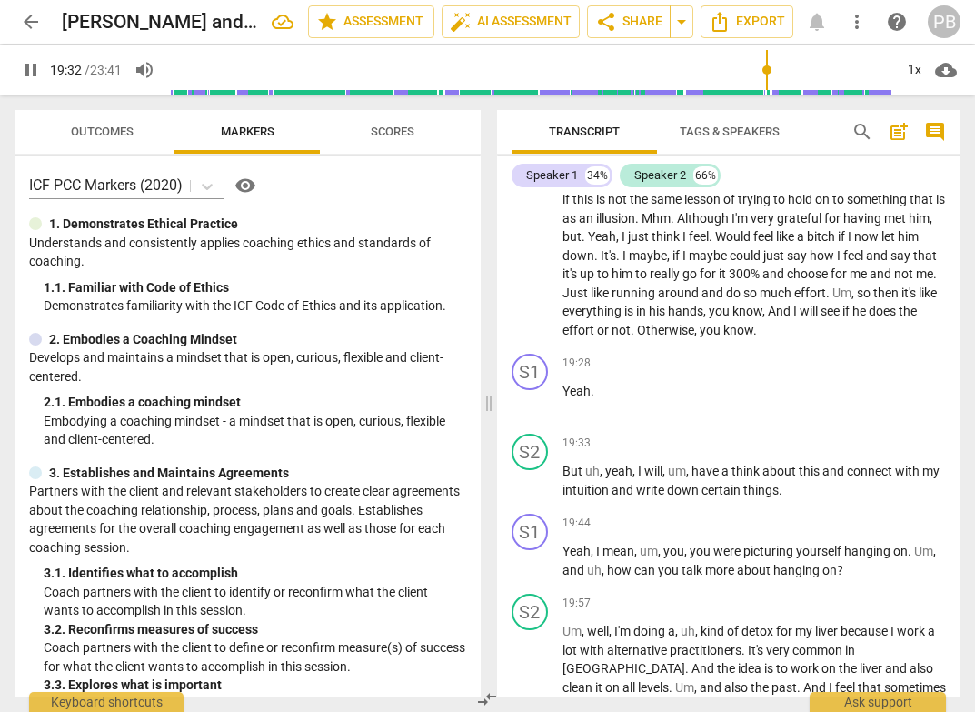
click at [694, 337] on span "Otherwise" at bounding box center [665, 330] width 57 height 15
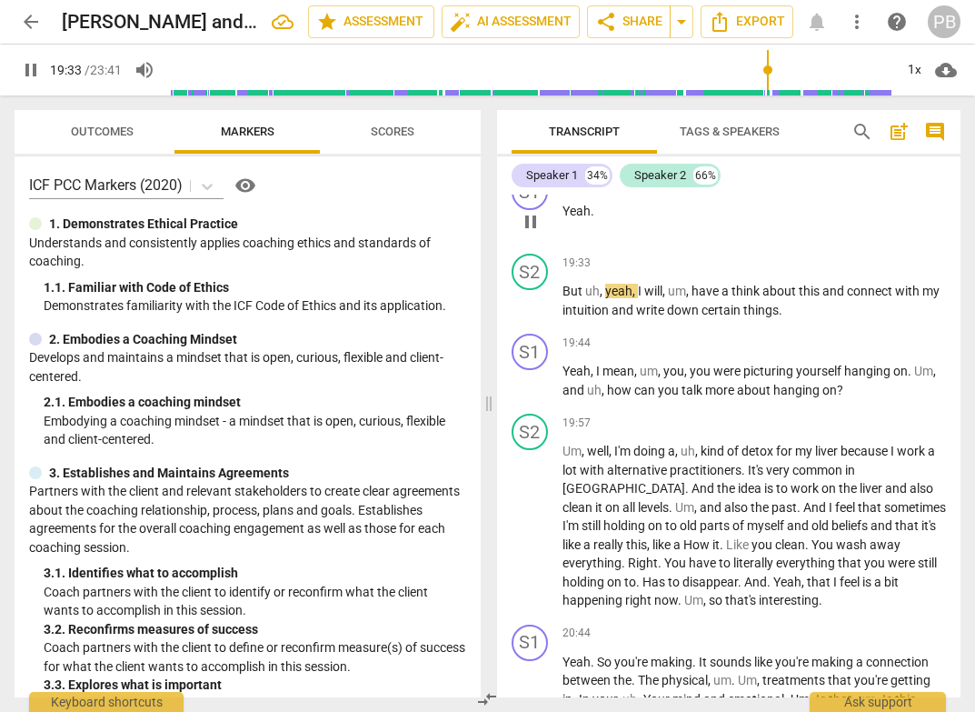
scroll to position [6600, 0]
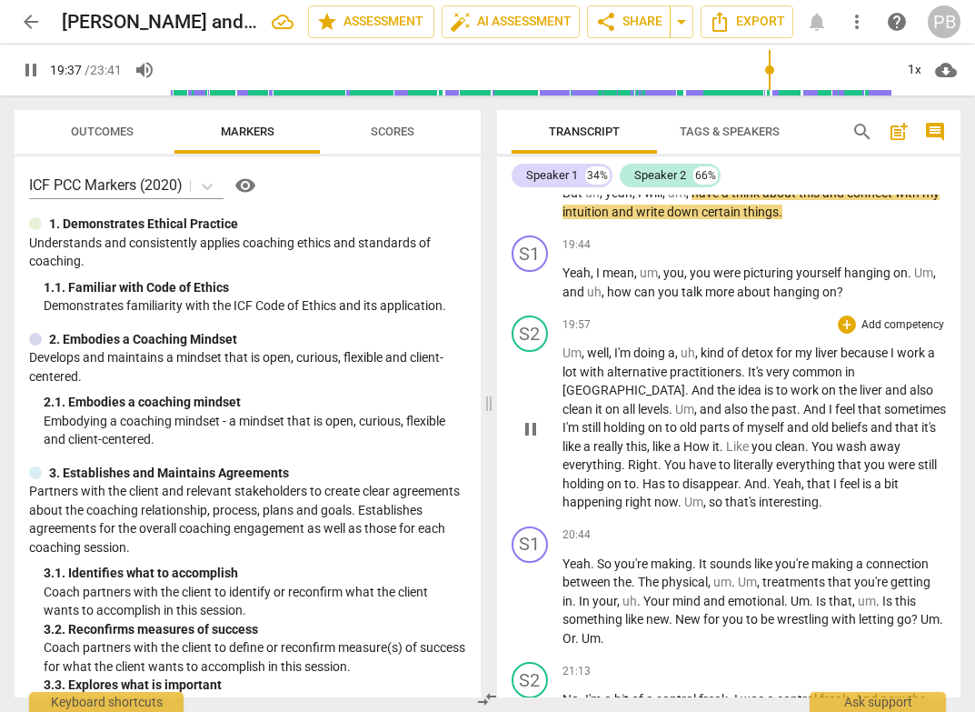
click at [529, 440] on span "pause" at bounding box center [531, 429] width 22 height 22
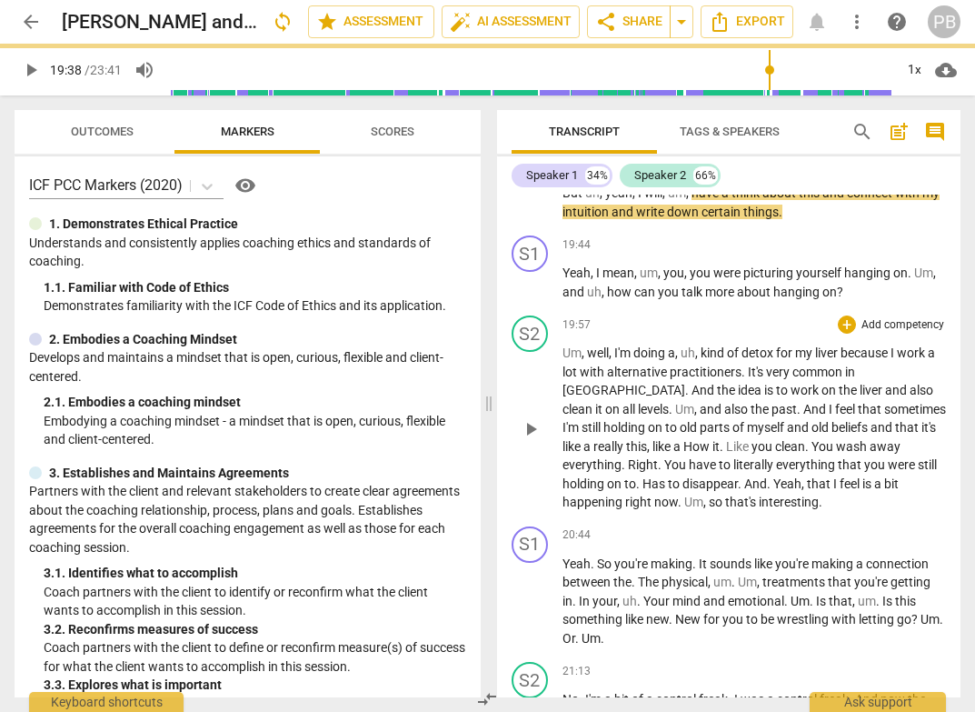
type input "1178"
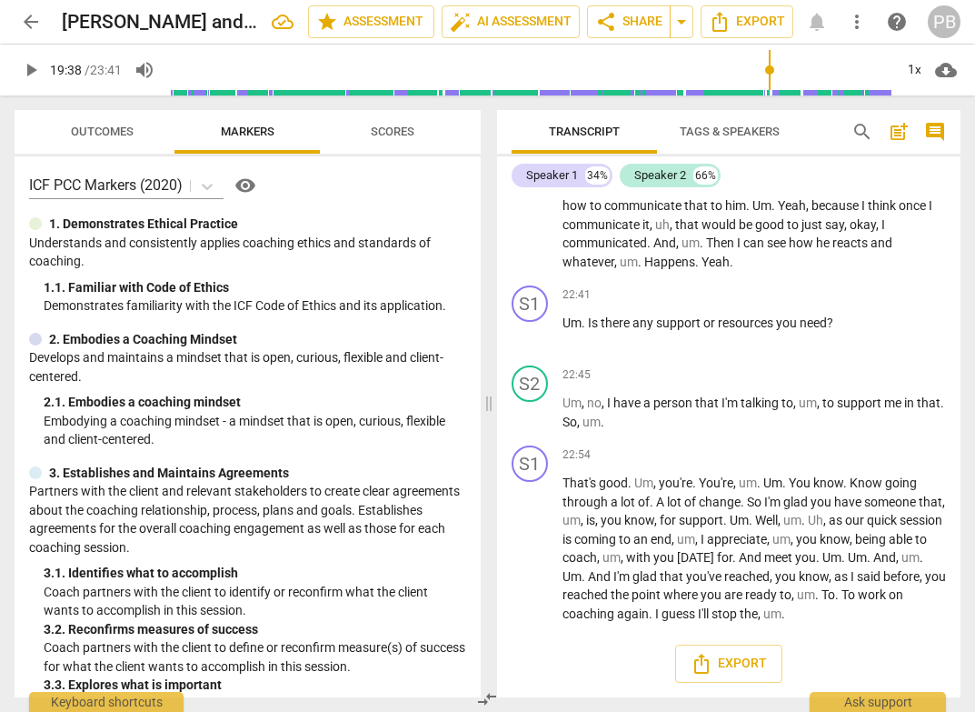
scroll to position [7600, 0]
click at [506, 22] on span "auto_fix_high AI Assessment" at bounding box center [511, 22] width 122 height 22
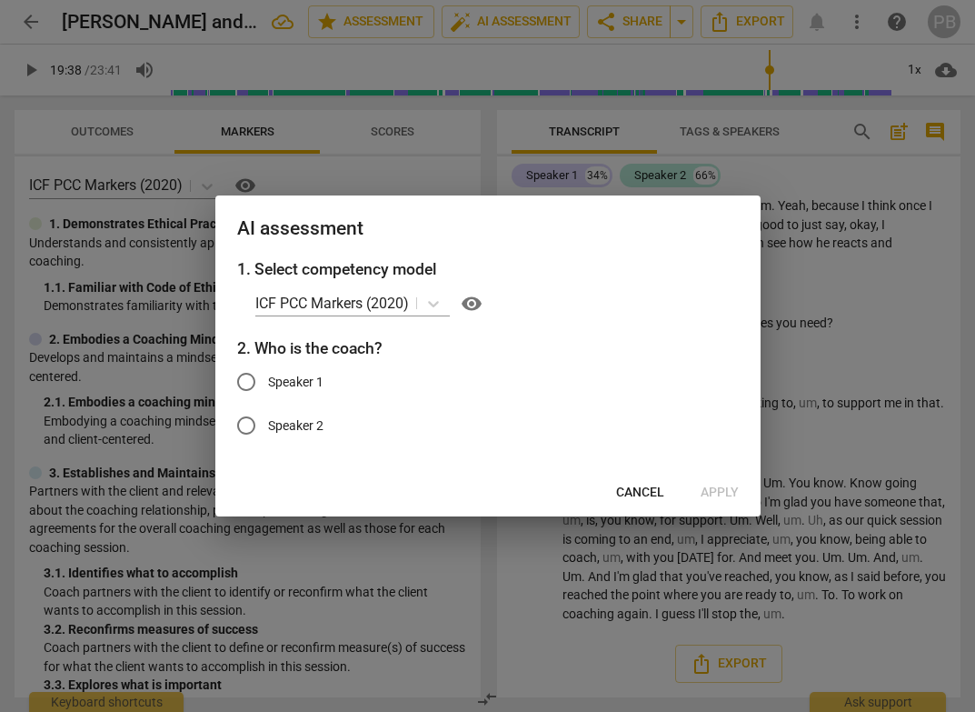
click at [248, 383] on input "Speaker 1" at bounding box center [246, 382] width 44 height 44
radio input "true"
click at [726, 489] on span "Apply" at bounding box center [720, 493] width 38 height 18
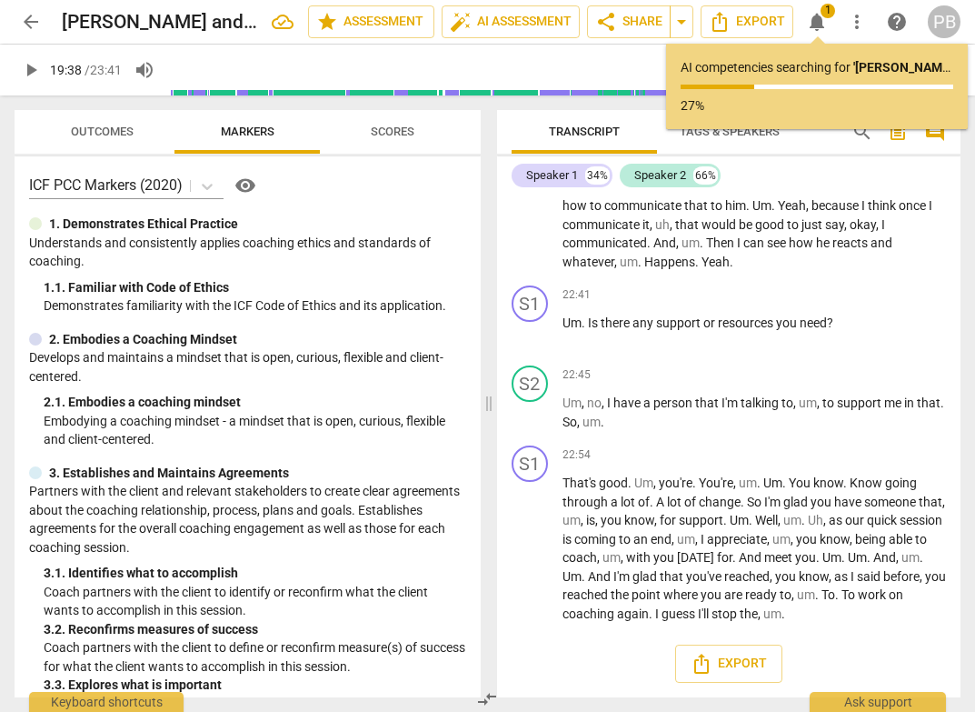
type input "1178"
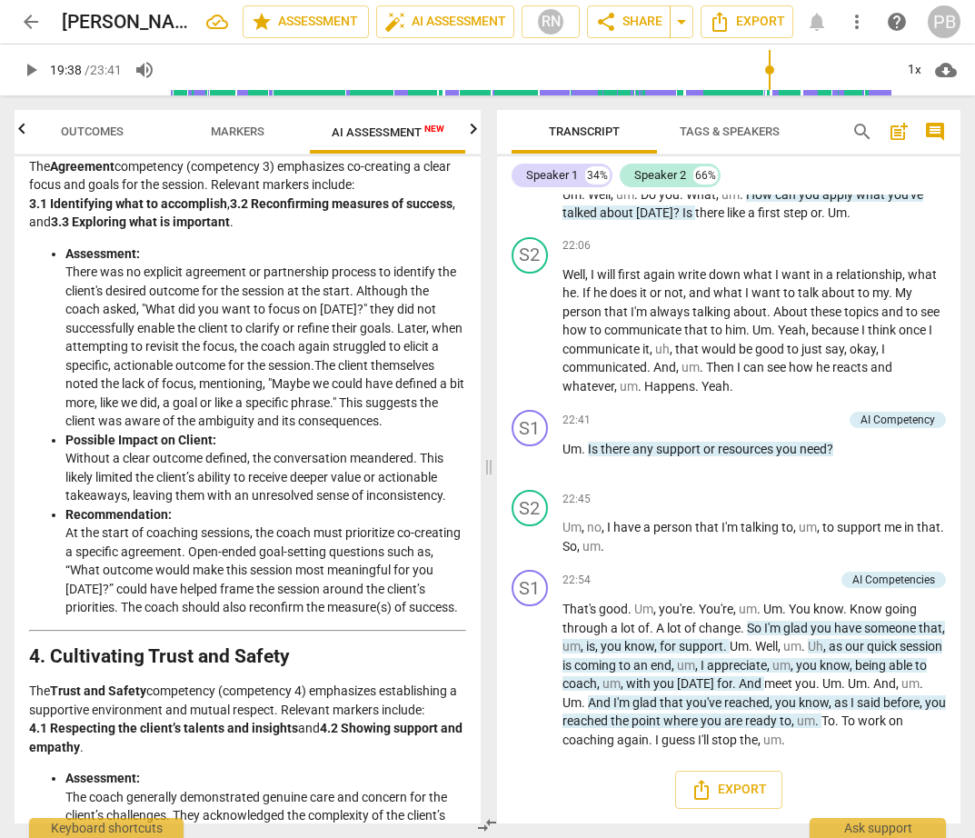
scroll to position [1149, 0]
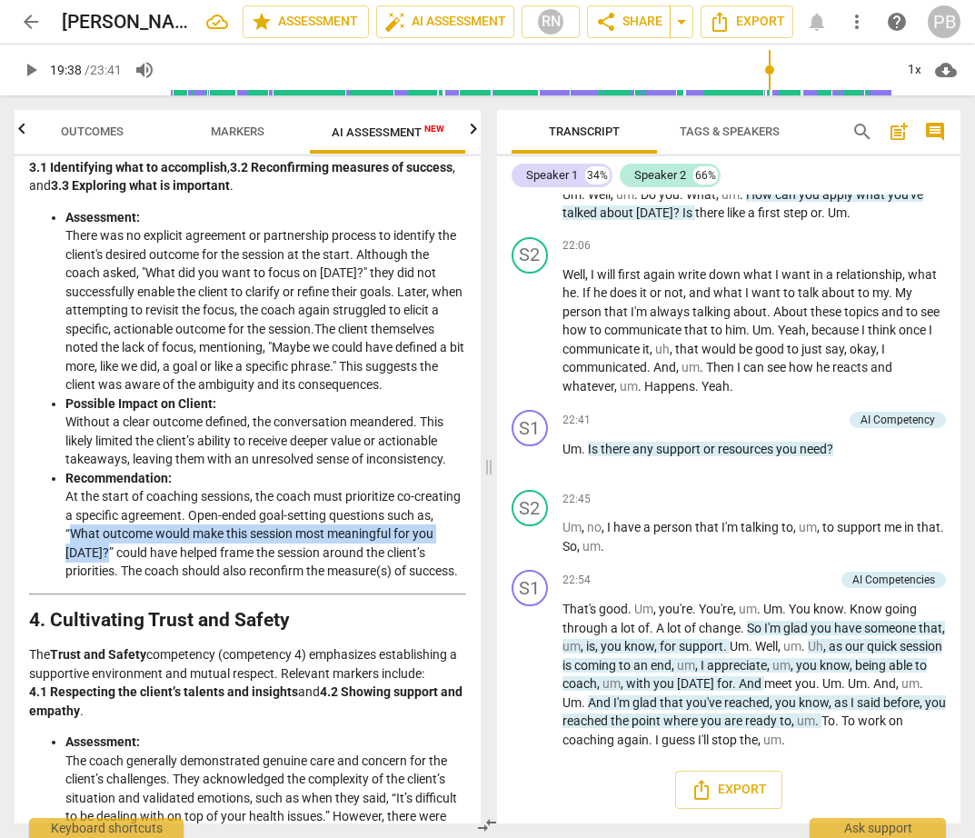
drag, startPoint x: 117, startPoint y: 571, endPoint x: 149, endPoint y: 589, distance: 36.6
click at [149, 581] on li "Recommendation: At the start of coaching sessions, the coach must prioritize co…" at bounding box center [265, 525] width 401 height 112
copy li "What outcome would make this session most meaningful for you [DATE]?”"
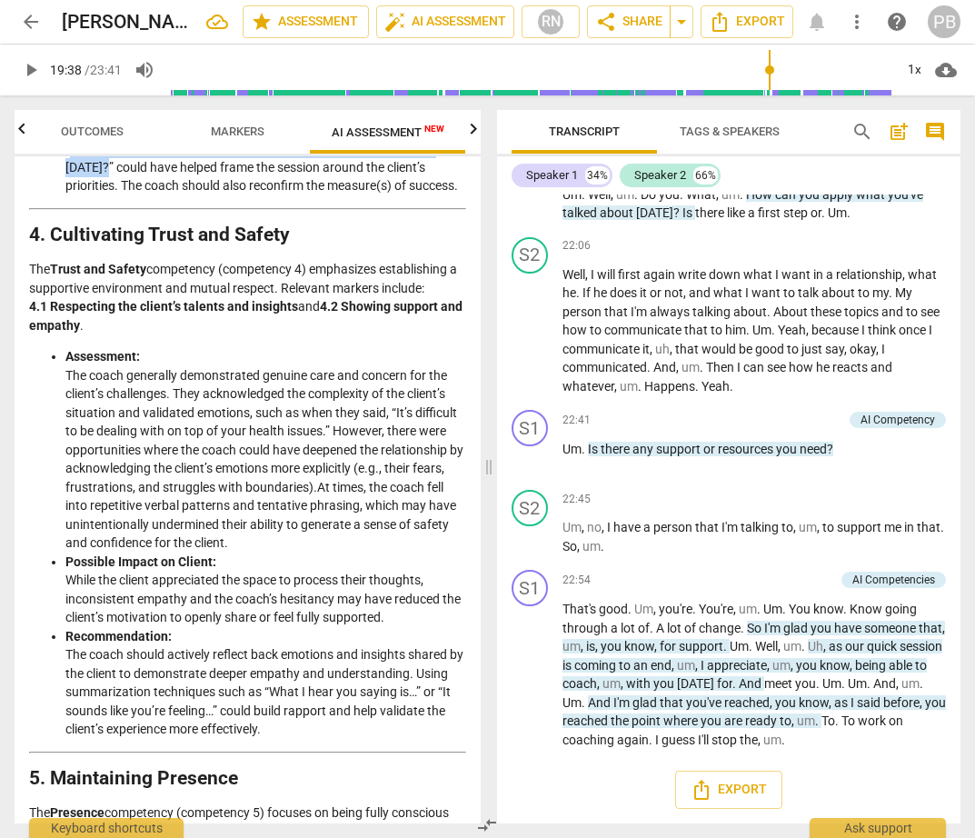
scroll to position [1764, 0]
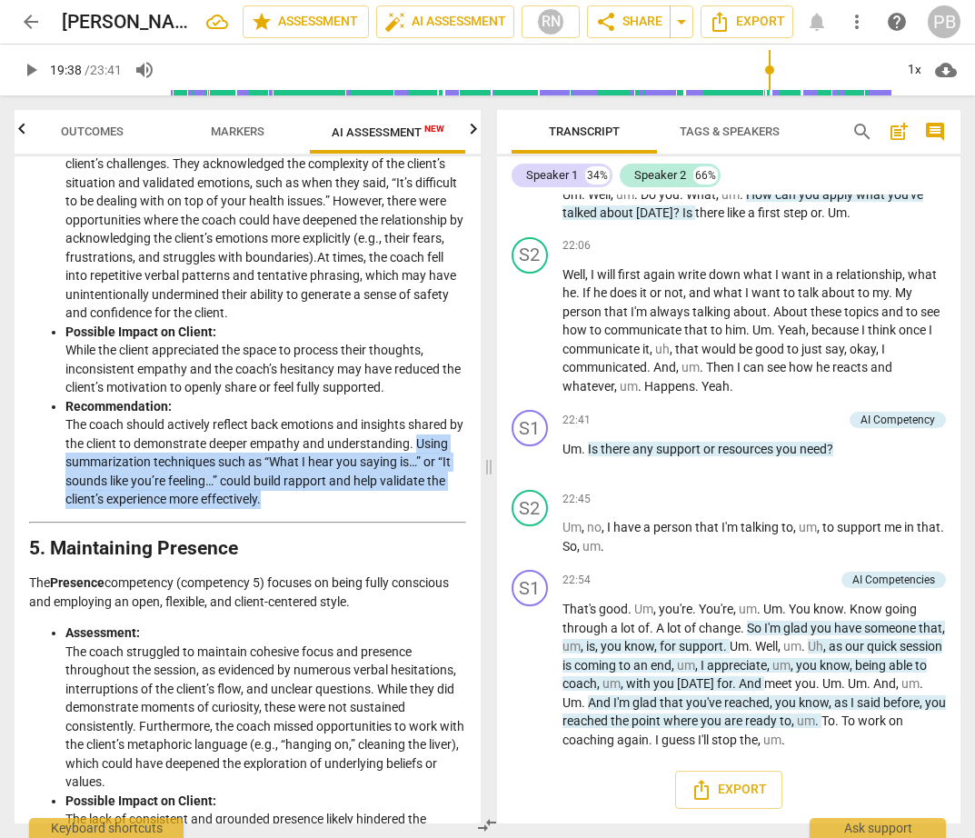
drag, startPoint x: 66, startPoint y: 522, endPoint x: 306, endPoint y: 553, distance: 242.0
click at [306, 509] on li "Recommendation: The coach should actively reflect back emotions and insights sh…" at bounding box center [265, 453] width 401 height 112
copy li "Using summarization techniques such as “What I hear you saying is…” or “It soun…"
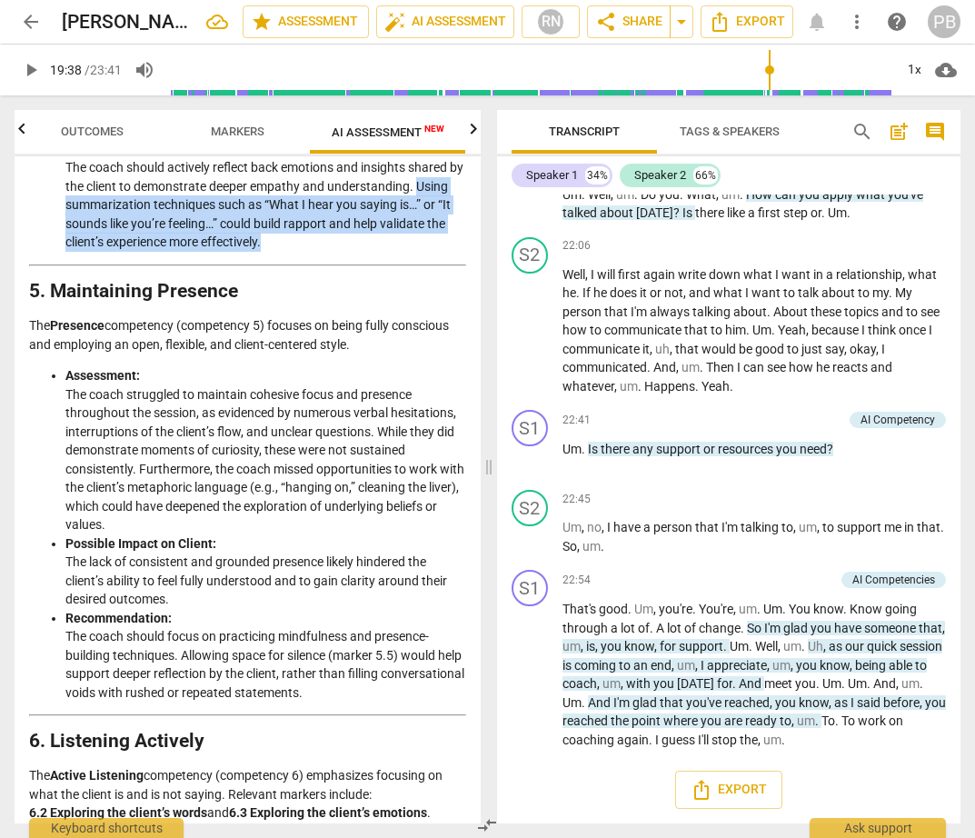
scroll to position [2073, 0]
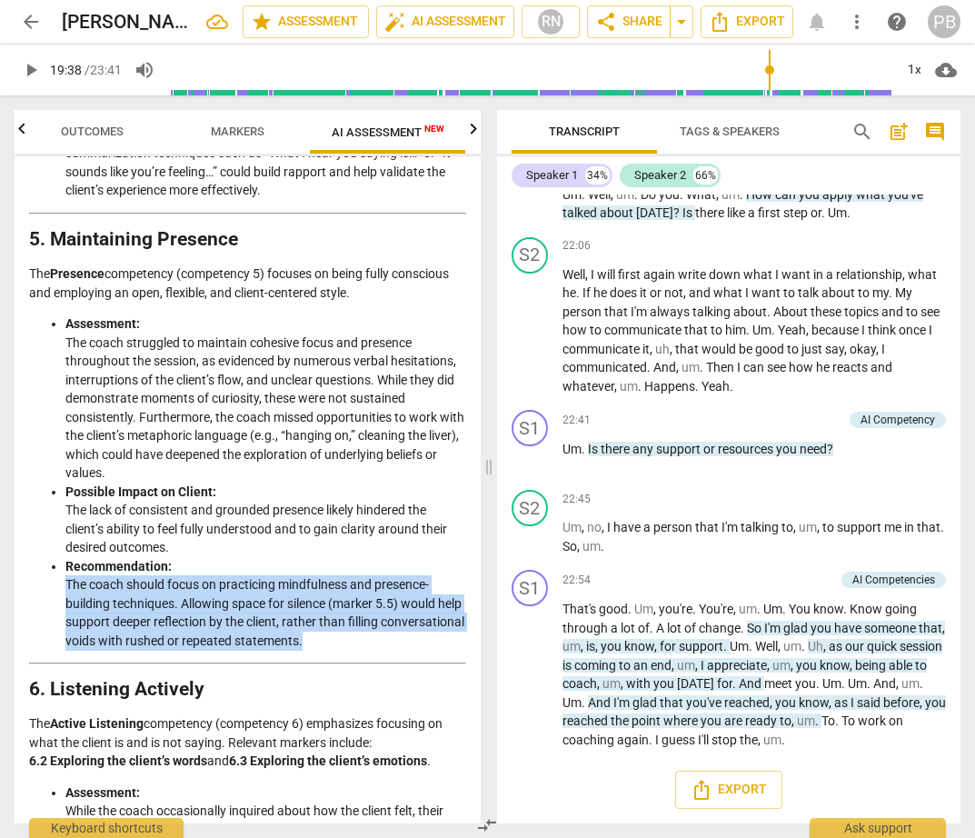
drag, startPoint x: 65, startPoint y: 643, endPoint x: 410, endPoint y: 693, distance: 349.1
click at [410, 651] on li "Recommendation: The coach should focus on practicing mindfulness and presence-b…" at bounding box center [265, 604] width 401 height 94
copy li "The coach should focus on practicing mindfulness and presence-building techniqu…"
click at [231, 651] on li "Recommendation: The coach should focus on practicing mindfulness and presence-b…" at bounding box center [265, 604] width 401 height 94
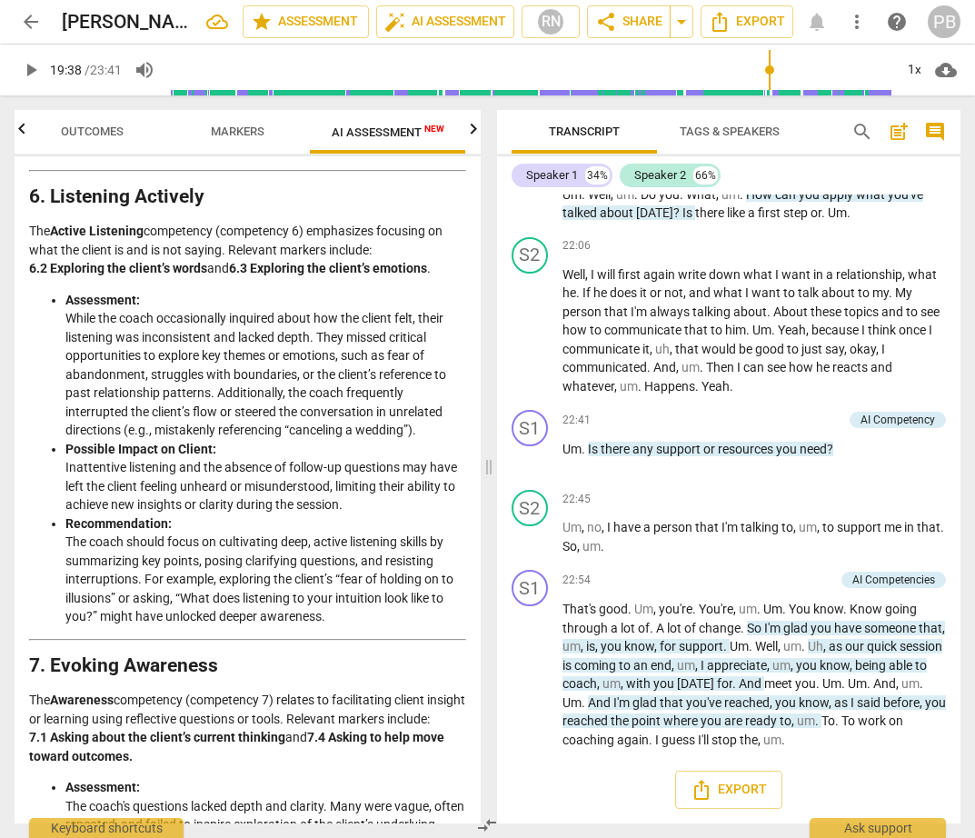
scroll to position [2773, 0]
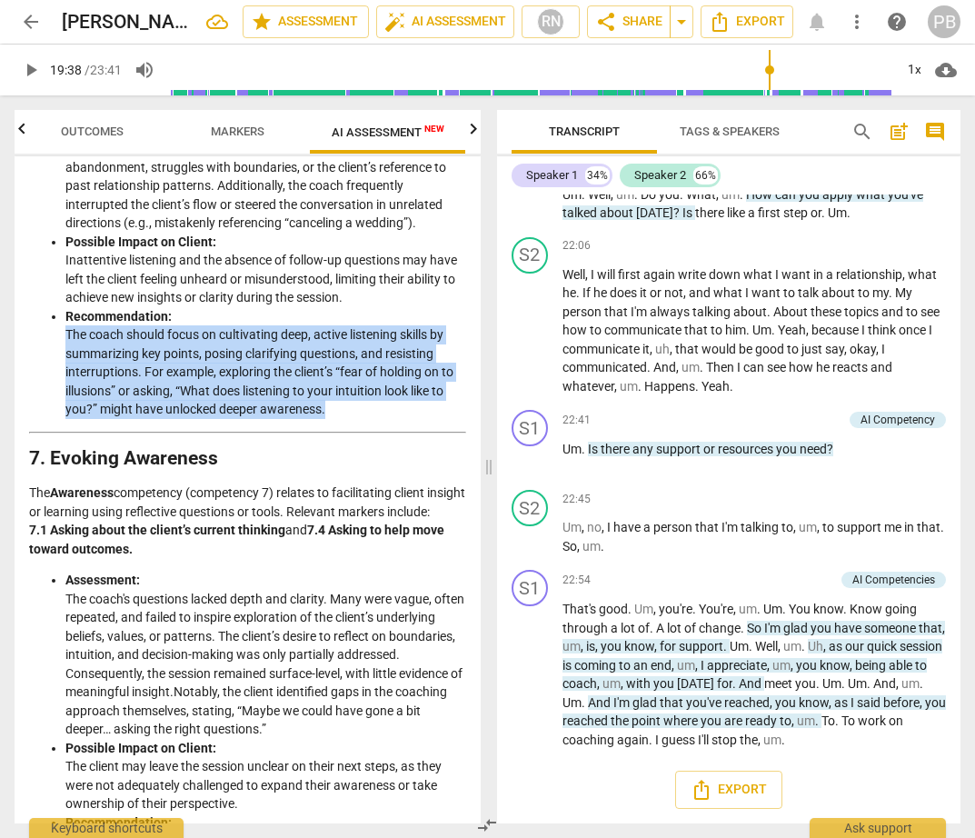
drag, startPoint x: 66, startPoint y: 391, endPoint x: 388, endPoint y: 467, distance: 330.7
click at [388, 419] on li "Recommendation: The coach should focus on cultivating deep, active listening sk…" at bounding box center [265, 363] width 401 height 112
copy li "The coach should focus on cultivating deep, active listening skills by summariz…"
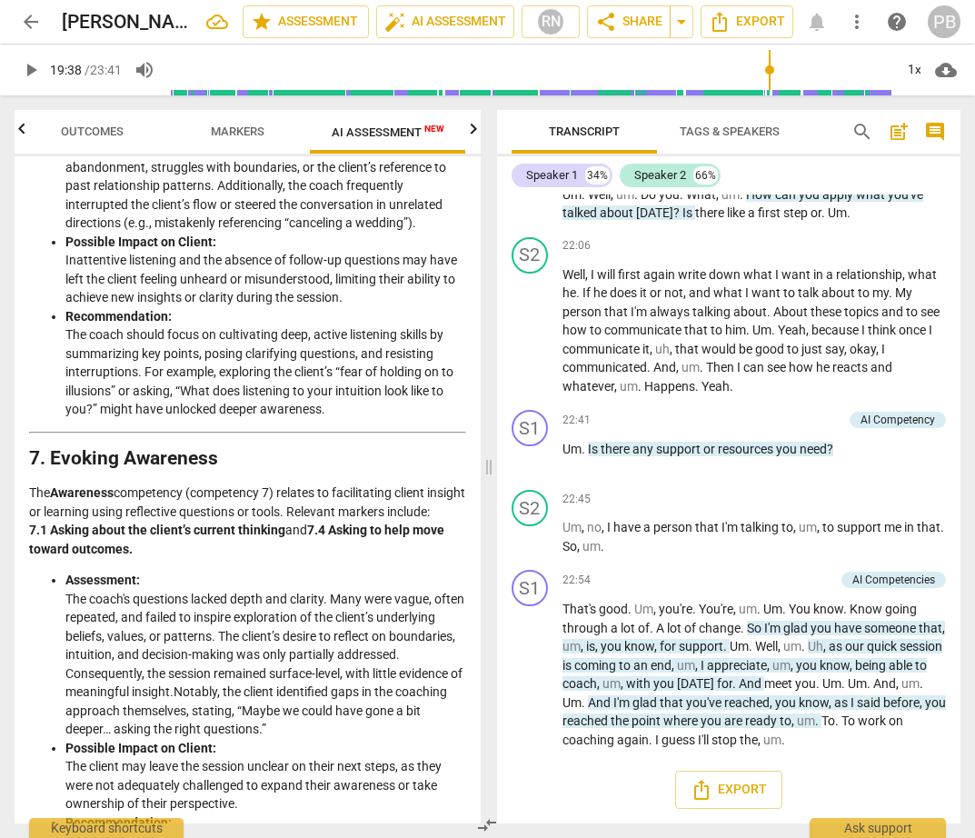
click at [264, 307] on li "Possible Impact on Client: Inattentive listening and the absence of follow-up q…" at bounding box center [265, 270] width 401 height 75
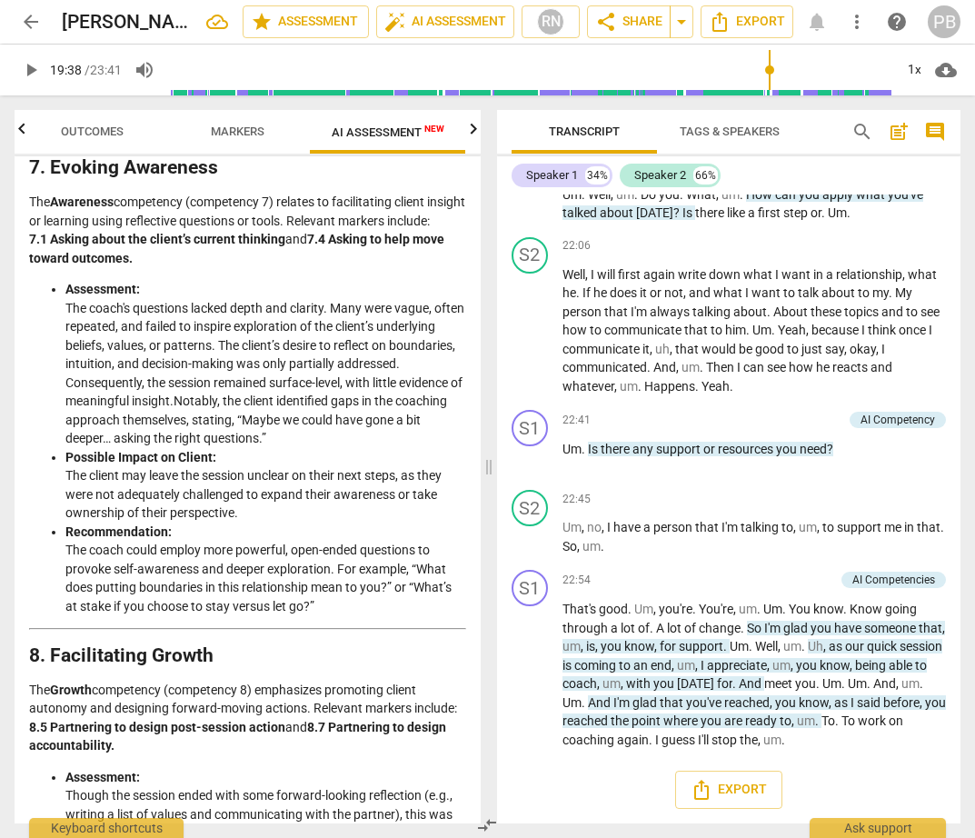
scroll to position [3146, 0]
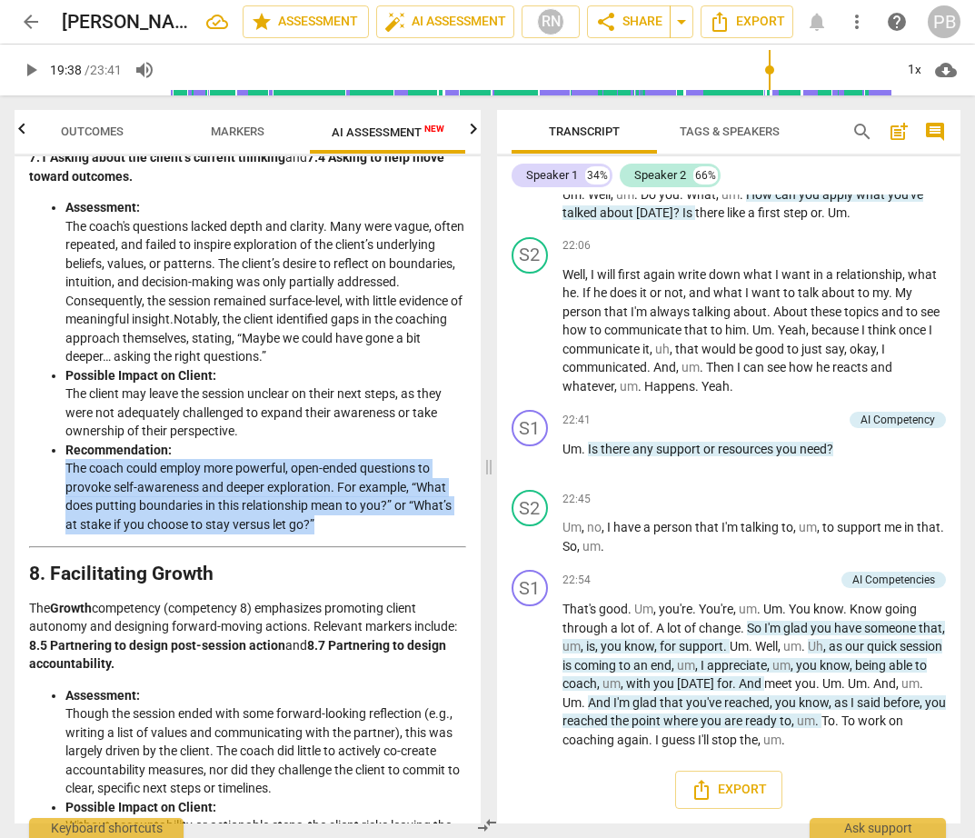
drag, startPoint x: 67, startPoint y: 545, endPoint x: 342, endPoint y: 603, distance: 280.4
click at [342, 534] on li "Recommendation: The coach could employ more powerful, open-ended questions to p…" at bounding box center [265, 488] width 401 height 94
copy li "The coach could employ more powerful, open-ended questions to provoke self-awar…"
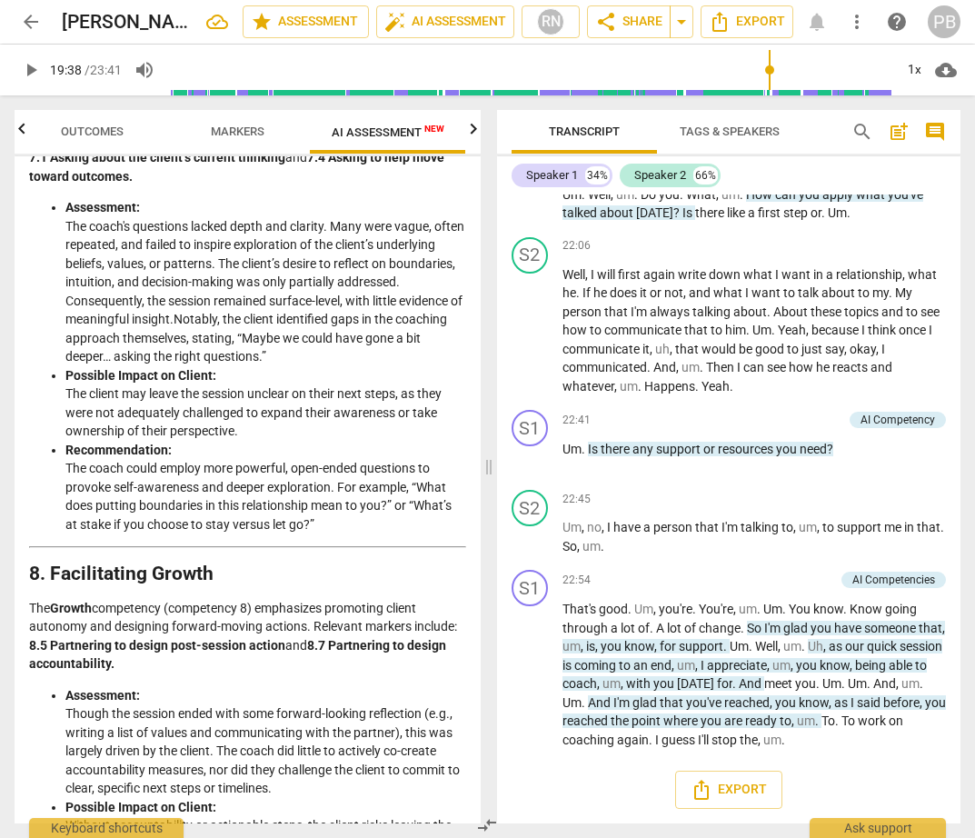
click at [290, 673] on p "The Growth competency (competency 8) emphasizes promoting client autonomy and d…" at bounding box center [247, 636] width 437 height 75
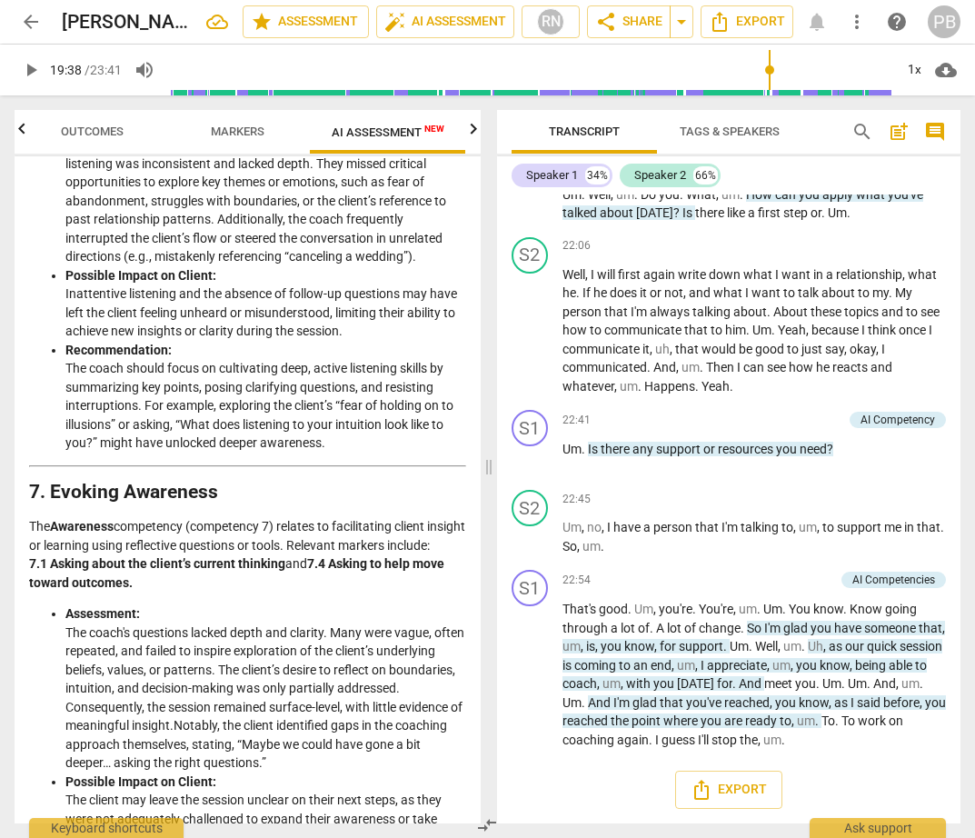
scroll to position [2775, 0]
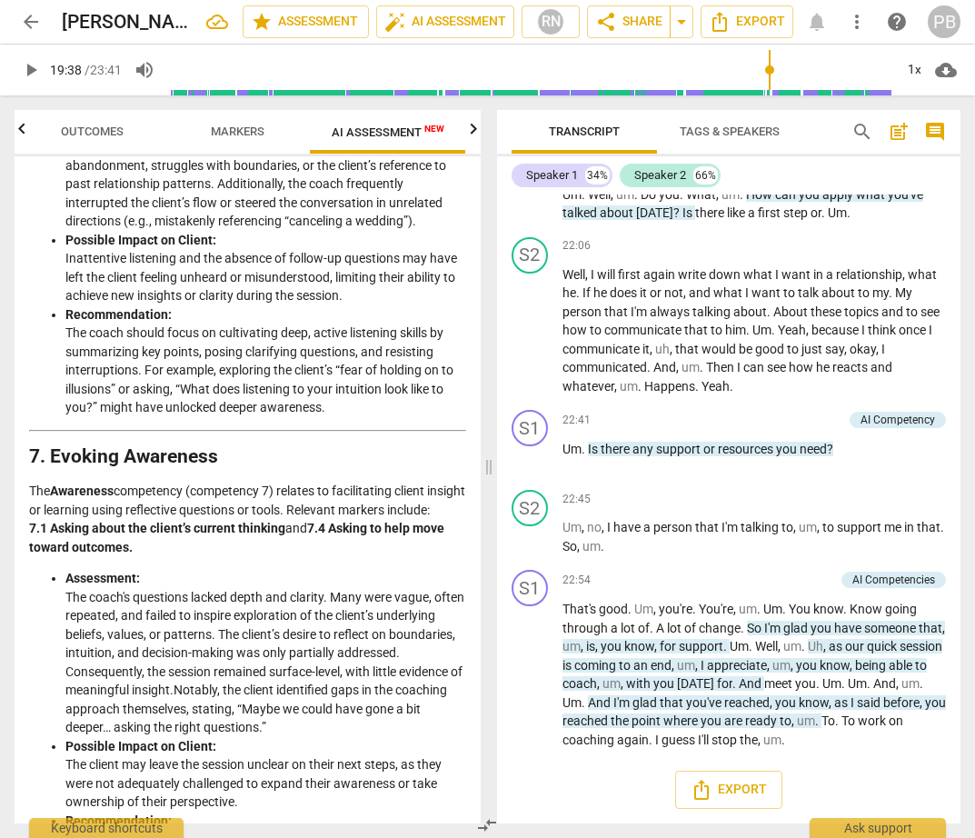
click at [214, 411] on li "Recommendation: The coach should focus on cultivating deep, active listening sk…" at bounding box center [265, 361] width 401 height 112
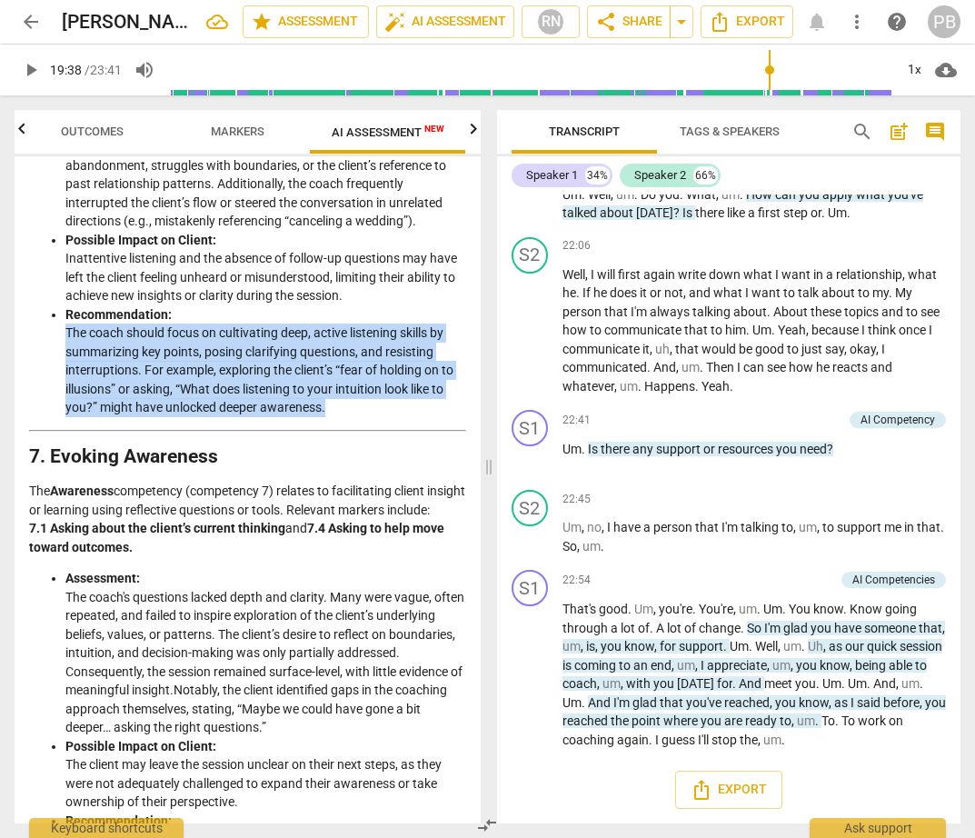
drag, startPoint x: 65, startPoint y: 392, endPoint x: 362, endPoint y: 458, distance: 303.6
click at [362, 417] on li "Recommendation: The coach should focus on cultivating deep, active listening sk…" at bounding box center [265, 361] width 401 height 112
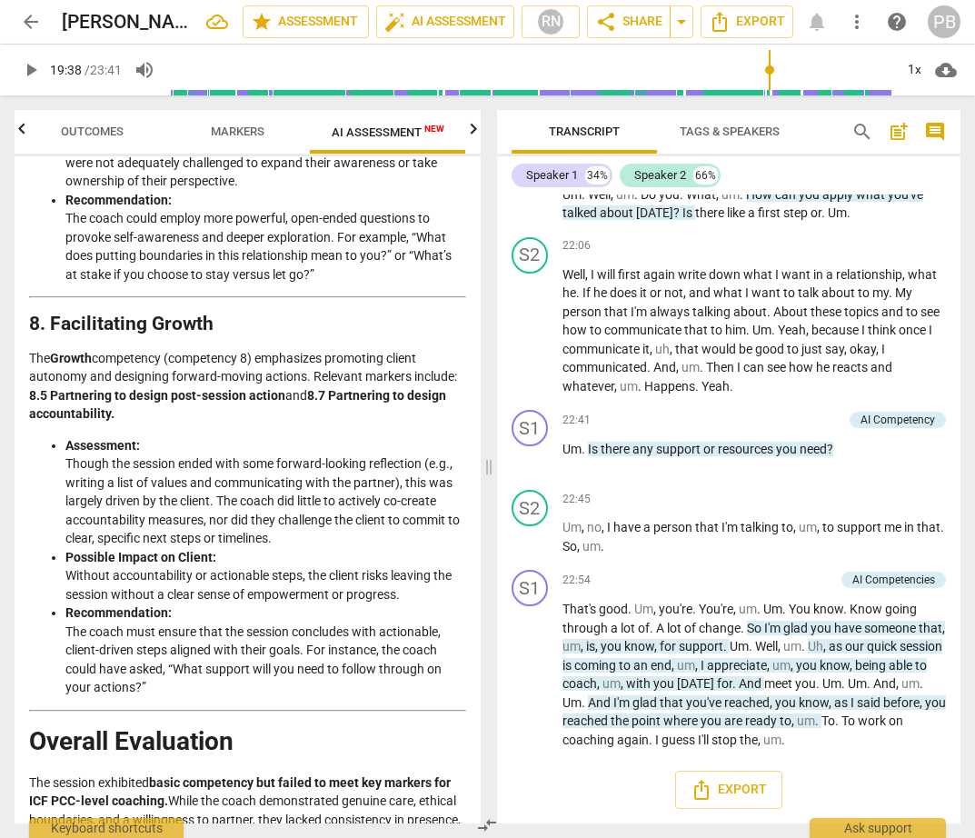
scroll to position [3571, 0]
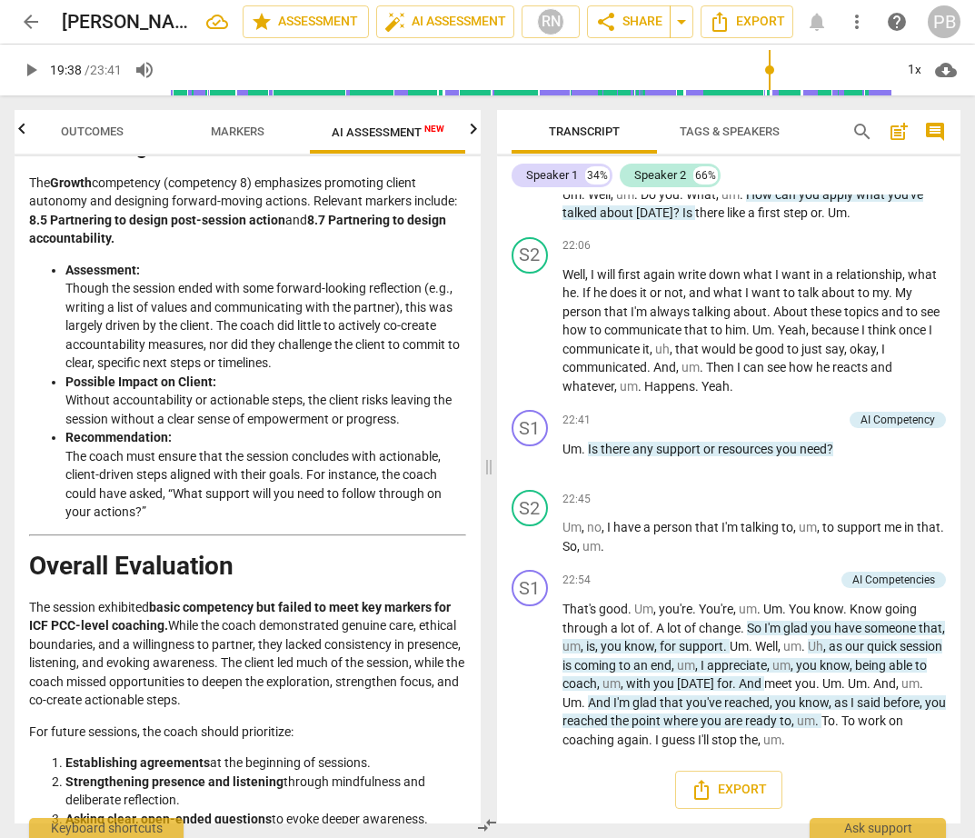
click at [157, 522] on li "Recommendation: The coach must ensure that the session concludes with actionabl…" at bounding box center [265, 475] width 401 height 94
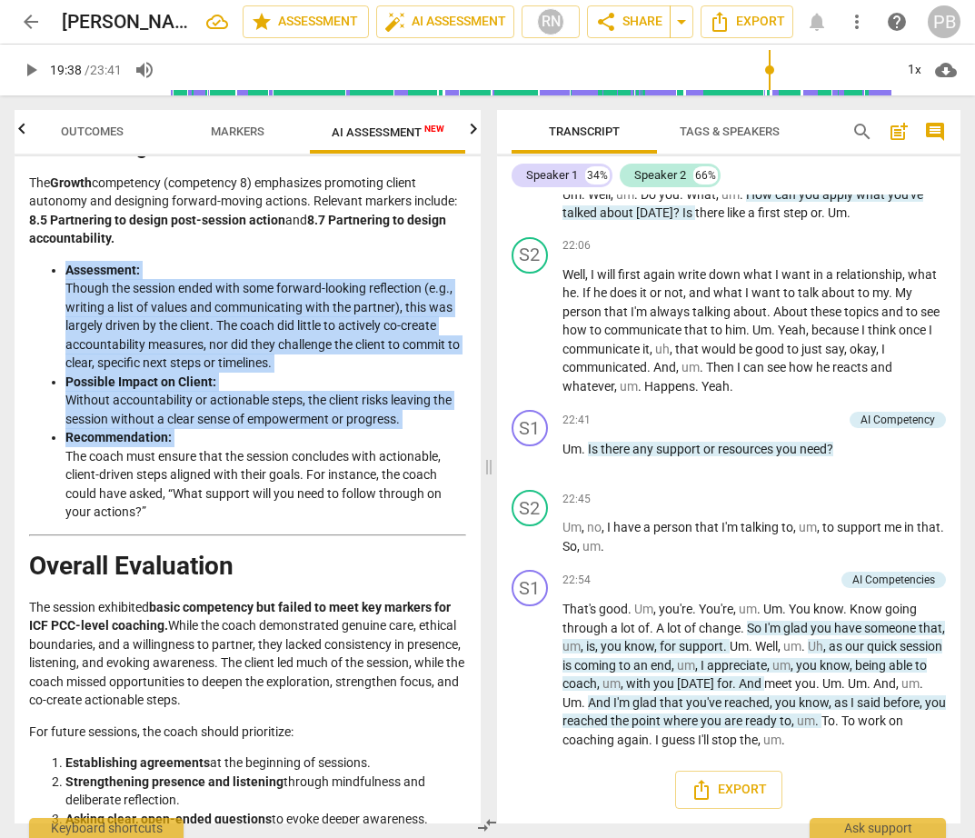
drag, startPoint x: 64, startPoint y: 532, endPoint x: 167, endPoint y: 601, distance: 124.5
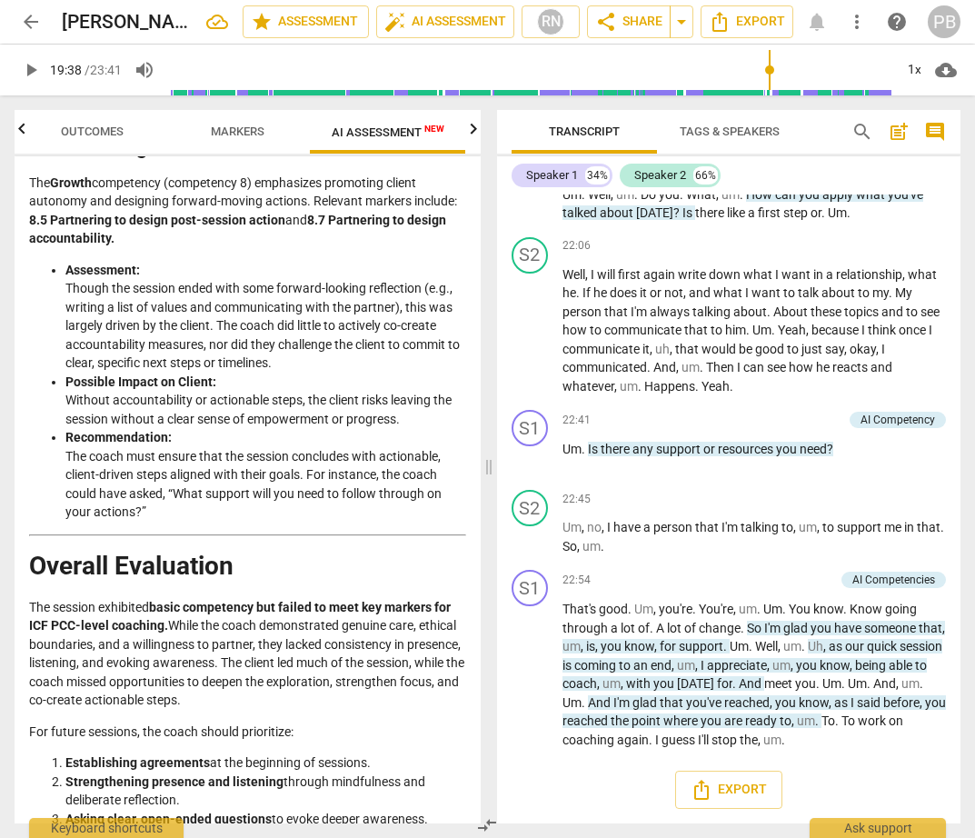
click at [226, 522] on li "Recommendation: The coach must ensure that the session concludes with actionabl…" at bounding box center [265, 475] width 401 height 94
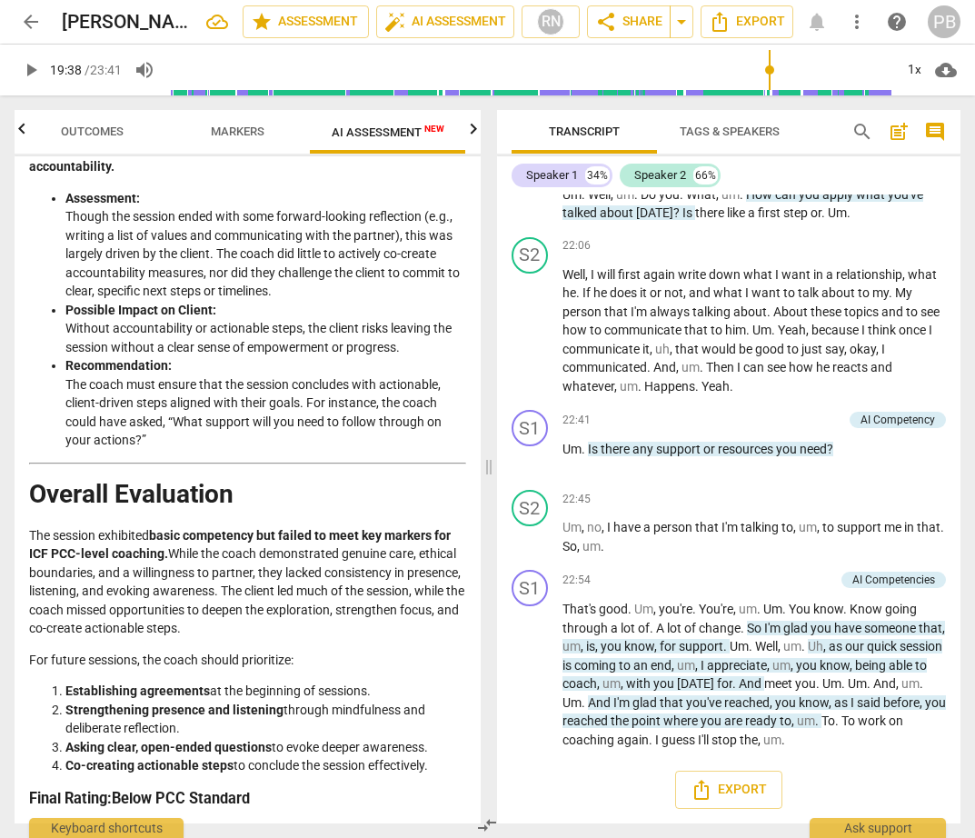
scroll to position [3717, 0]
click at [205, 413] on li "Recommendation: The coach must ensure that the session concludes with actionabl…" at bounding box center [265, 403] width 401 height 94
drag, startPoint x: 171, startPoint y: 424, endPoint x: 187, endPoint y: 444, distance: 25.1
click at [187, 444] on li "Recommendation: The coach must ensure that the session concludes with actionabl…" at bounding box center [265, 403] width 401 height 94
copy li "“What support will you need to follow through on your actions?”"
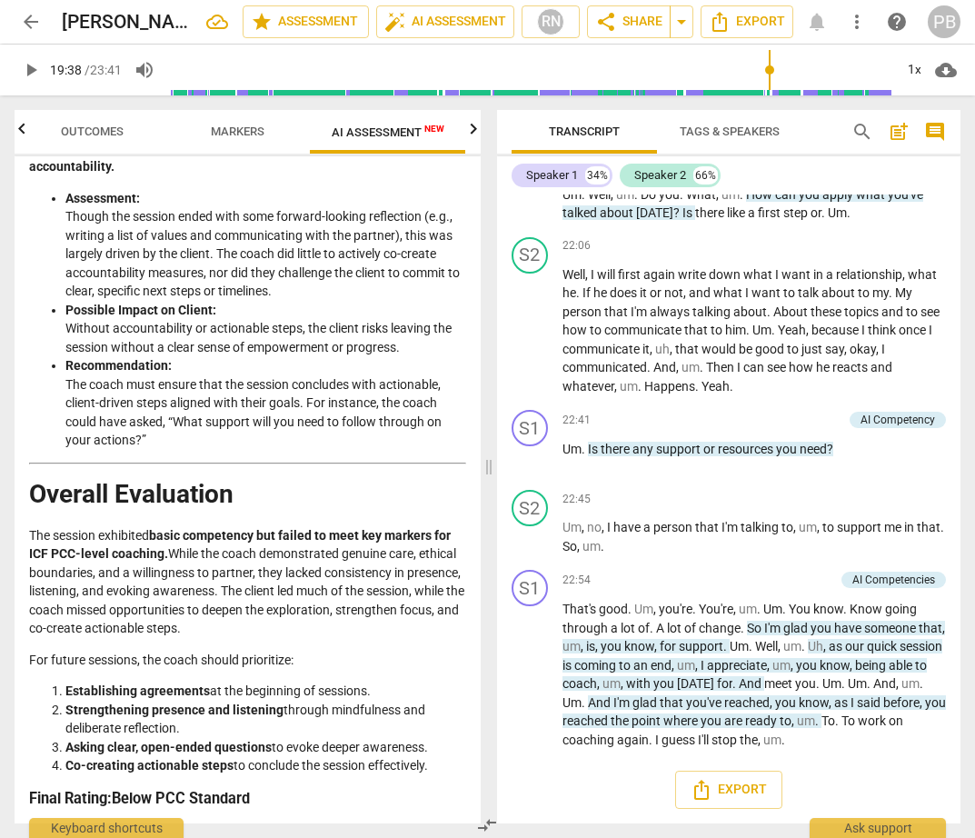
click at [321, 535] on strong "basic competency but failed to meet key markers for ICF PCC-level coaching." at bounding box center [240, 545] width 422 height 34
click at [235, 565] on p "The session exhibited basic competency but failed to meet key markers for ICF P…" at bounding box center [247, 582] width 437 height 112
click at [234, 564] on p "The session exhibited basic competency but failed to meet key markers for ICF P…" at bounding box center [247, 582] width 437 height 112
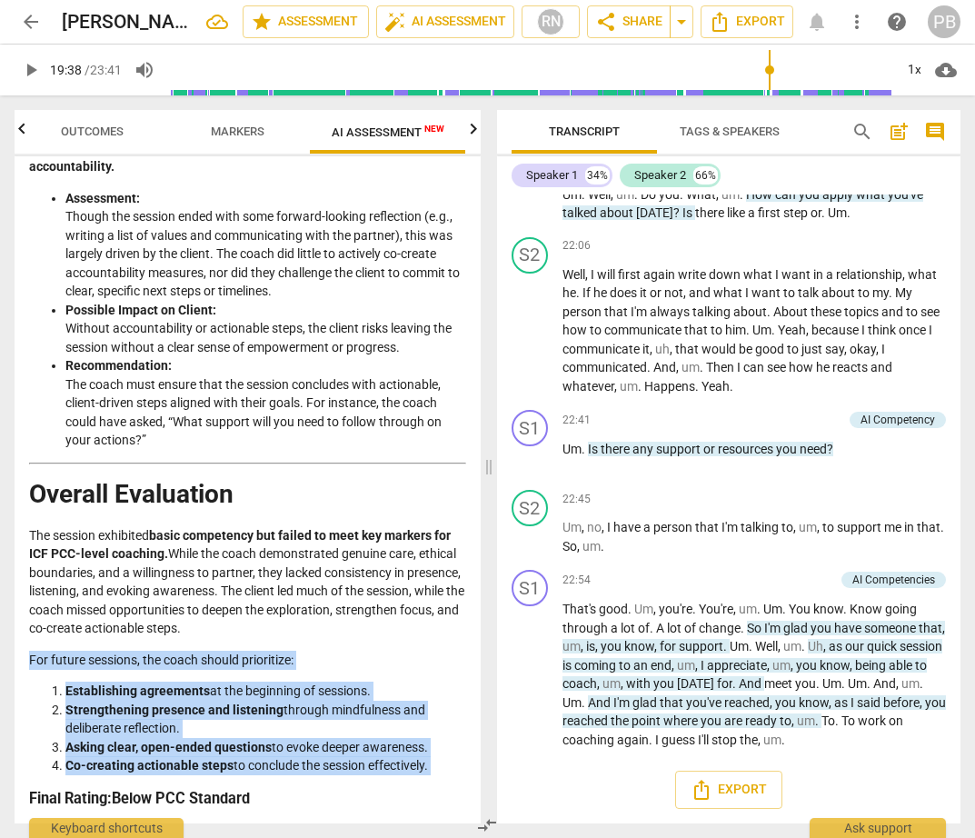
drag, startPoint x: 28, startPoint y: 662, endPoint x: 435, endPoint y: 776, distance: 423.0
copy div "For future sessions, the coach should prioritize: Establishing agreements at th…"
click at [22, 14] on span "arrow_back" at bounding box center [31, 22] width 22 height 22
